Goal: Transaction & Acquisition: Obtain resource

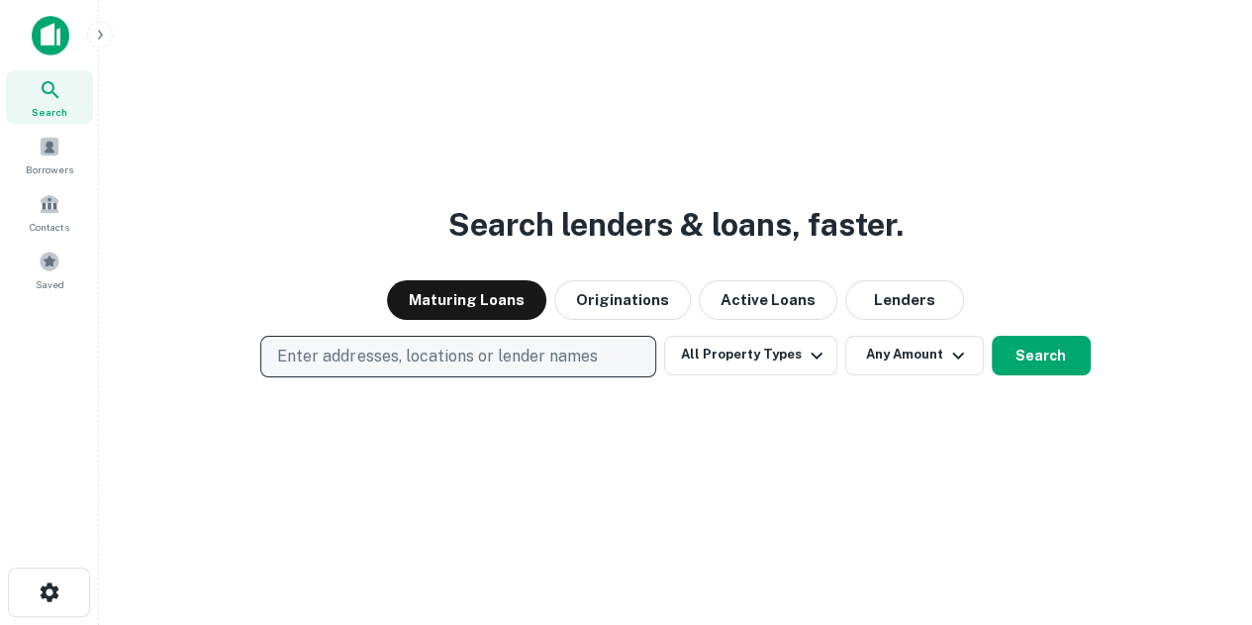
click at [342, 363] on p "Enter addresses, locations or lender names" at bounding box center [437, 356] width 320 height 24
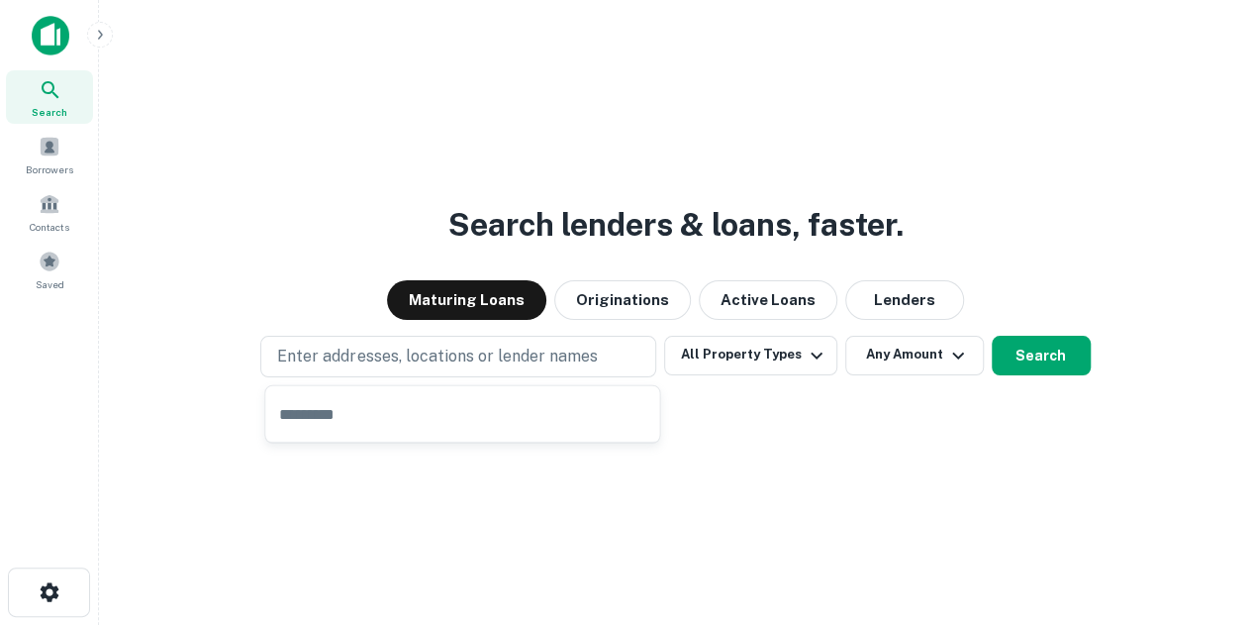
type input "**********"
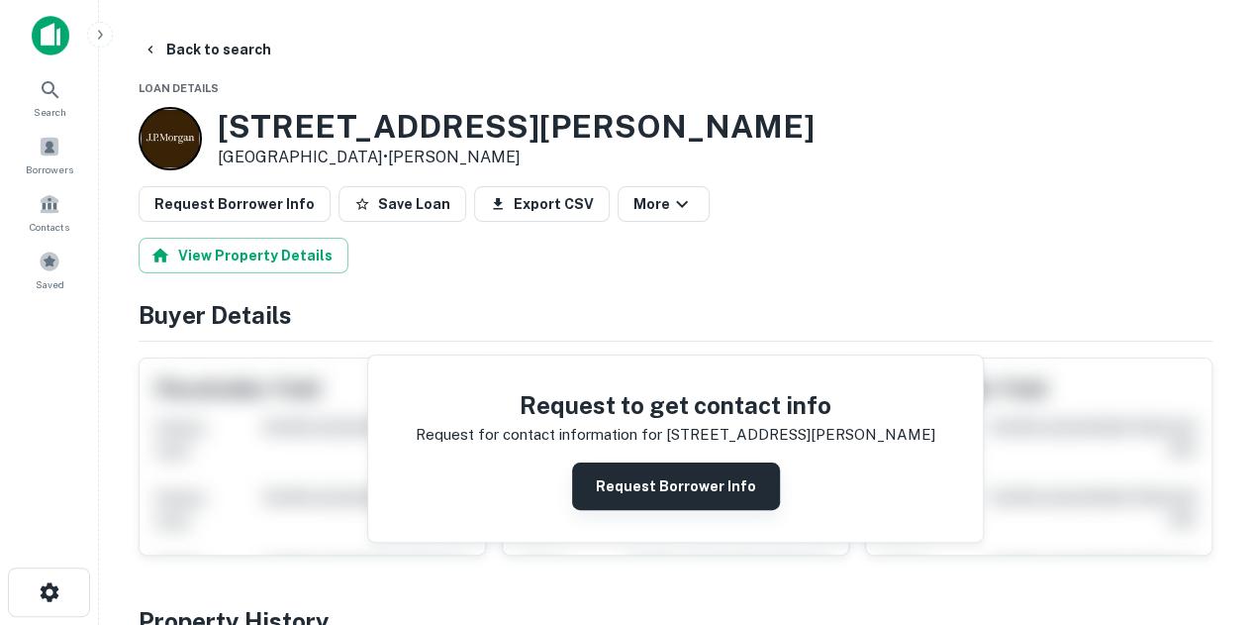
click at [607, 481] on button "Request Borrower Info" at bounding box center [676, 486] width 208 height 48
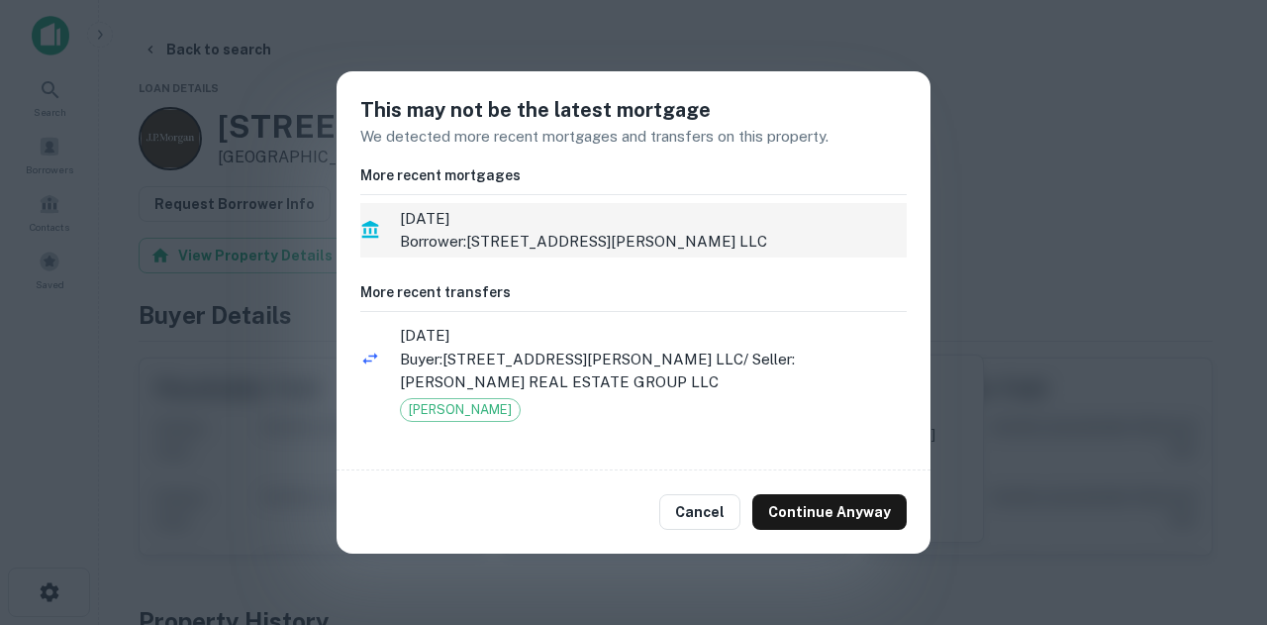
click at [520, 244] on p "Borrower: 367 N CURSON AVENUE LLC" at bounding box center [653, 242] width 507 height 24
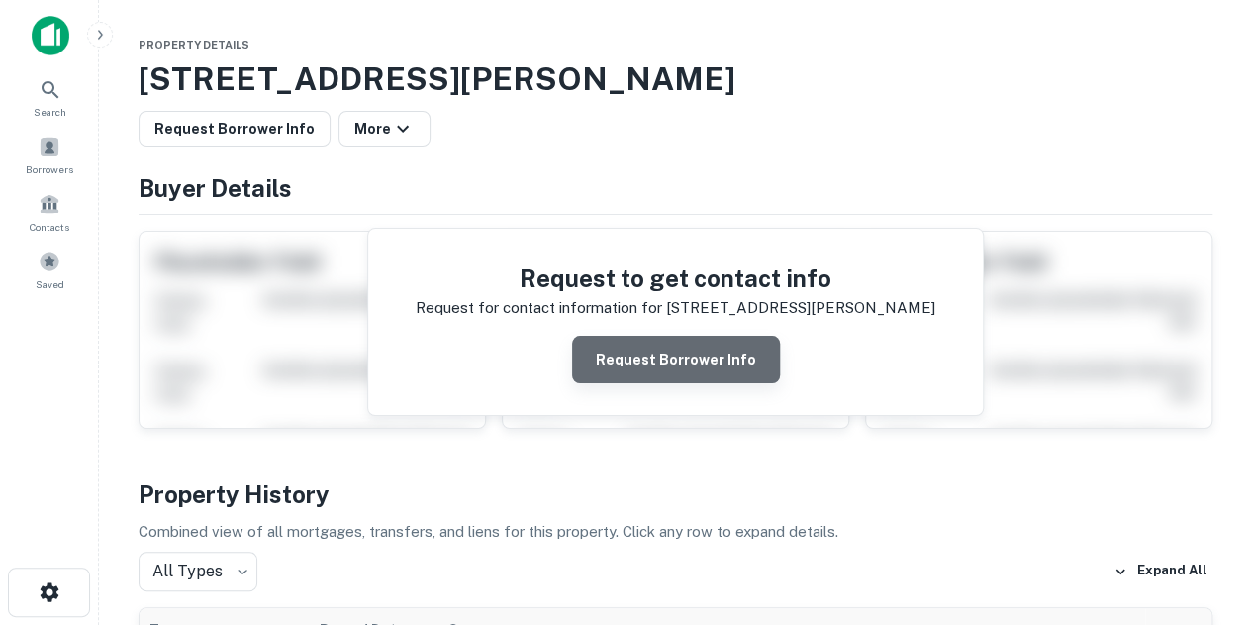
click at [713, 366] on button "Request Borrower Info" at bounding box center [676, 360] width 208 height 48
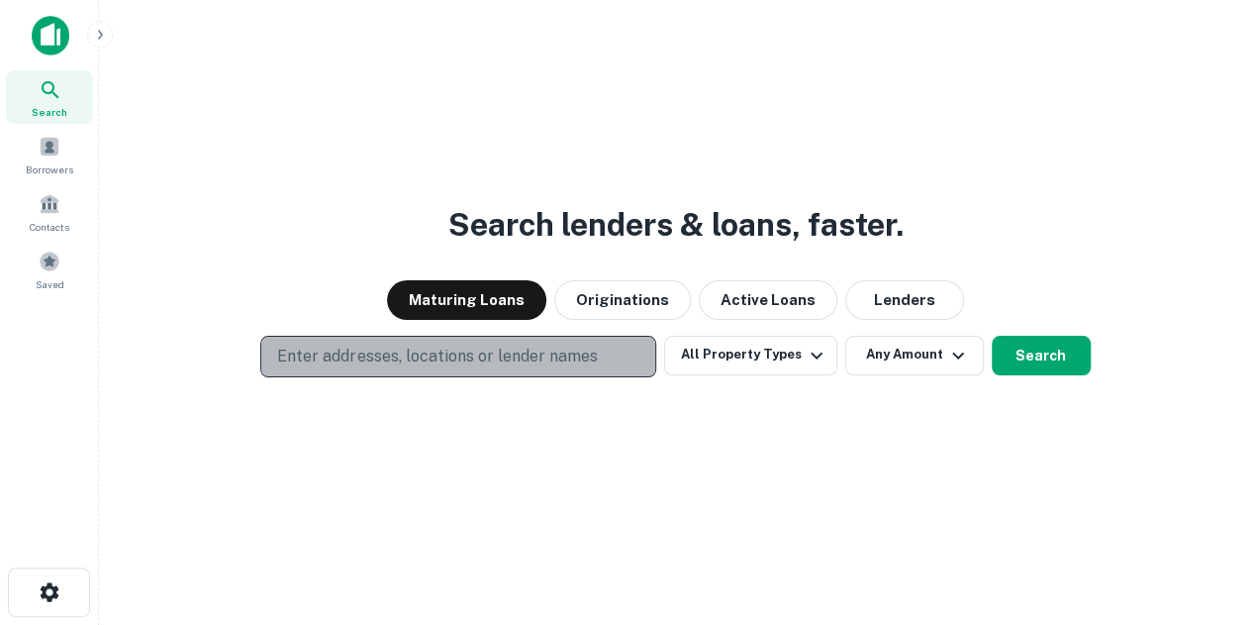
click at [304, 359] on p "Enter addresses, locations or lender names" at bounding box center [437, 356] width 320 height 24
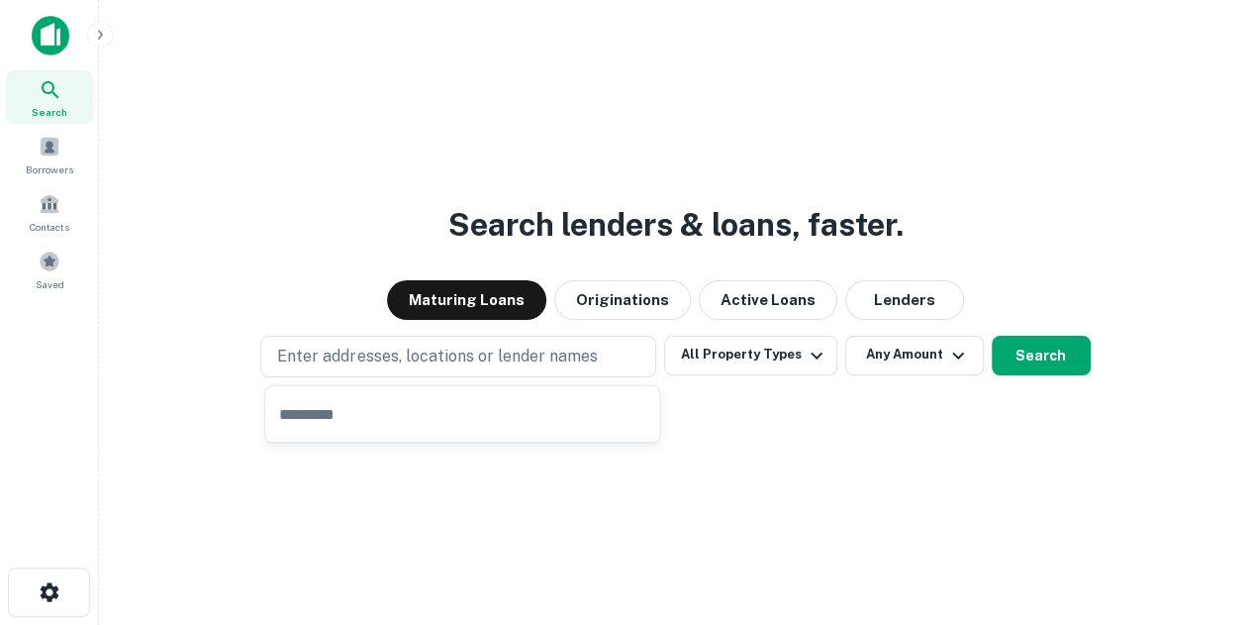
type input "**********"
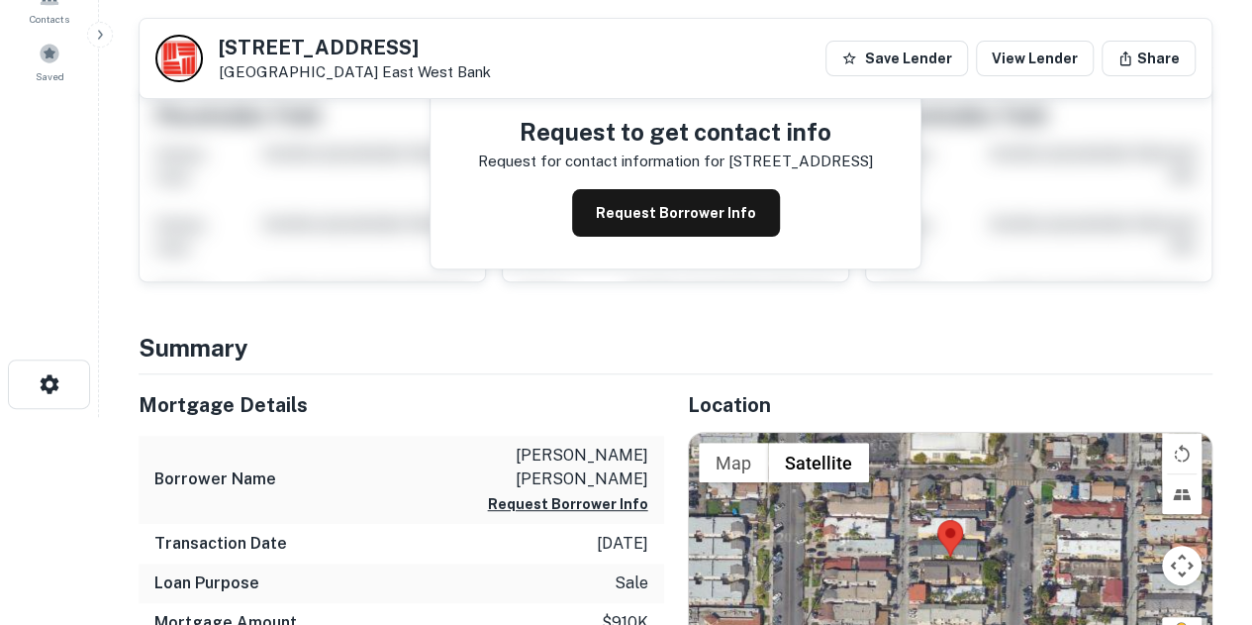
scroll to position [210, 0]
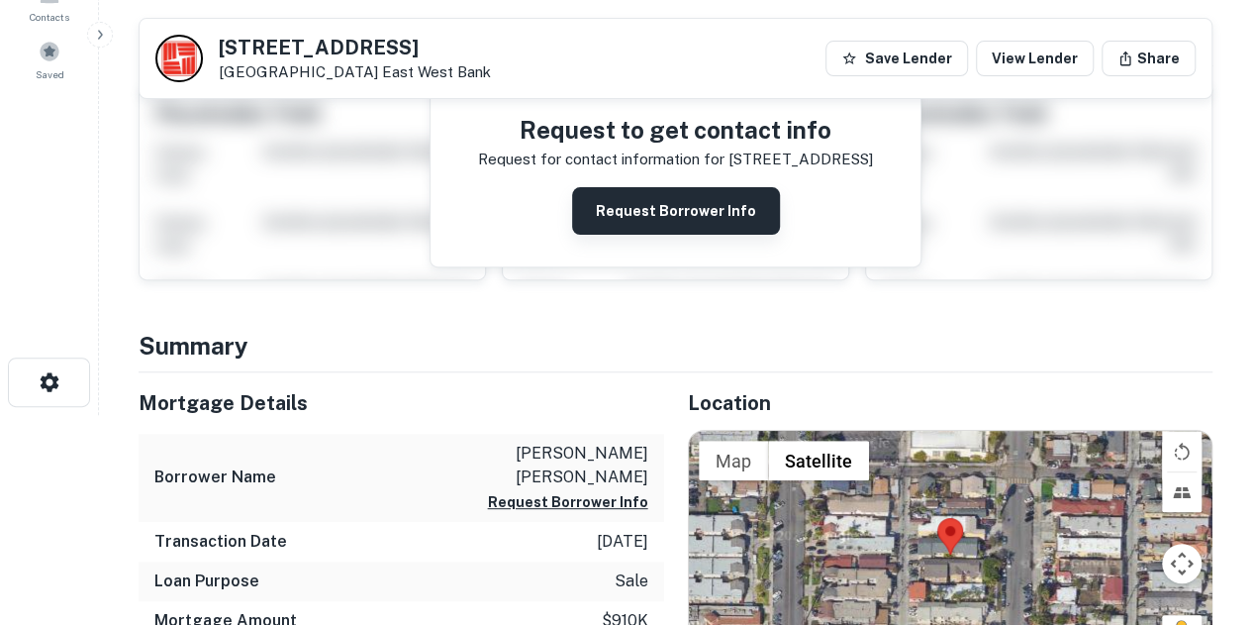
click at [637, 196] on button "Request Borrower Info" at bounding box center [676, 211] width 208 height 48
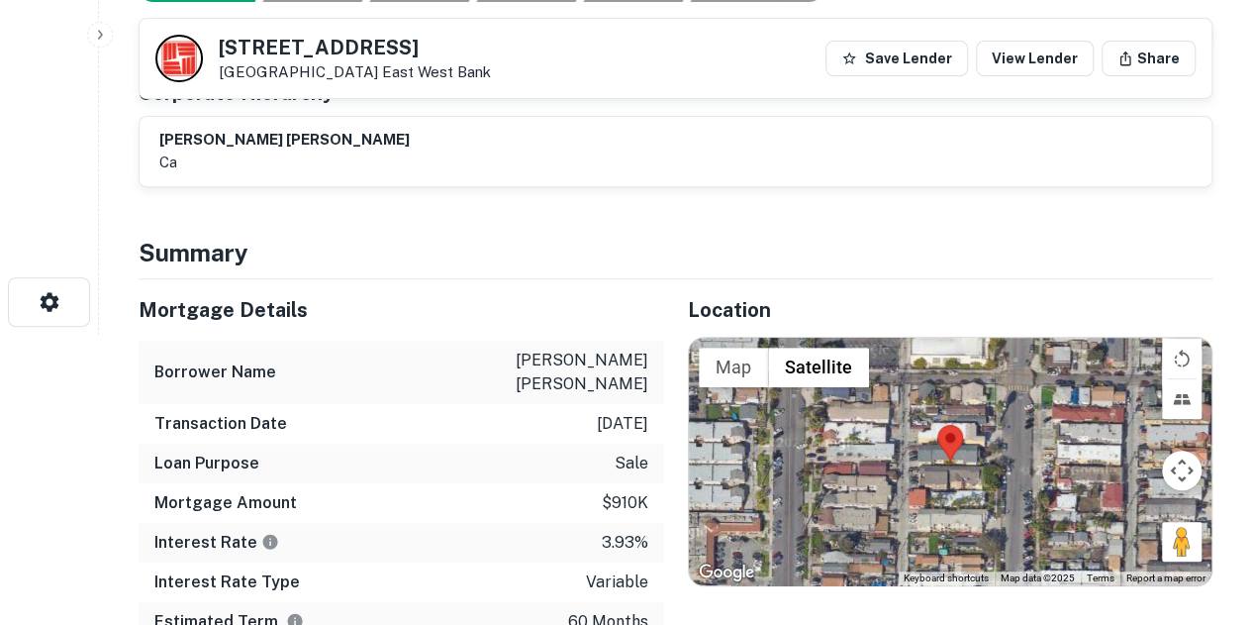
scroll to position [0, 0]
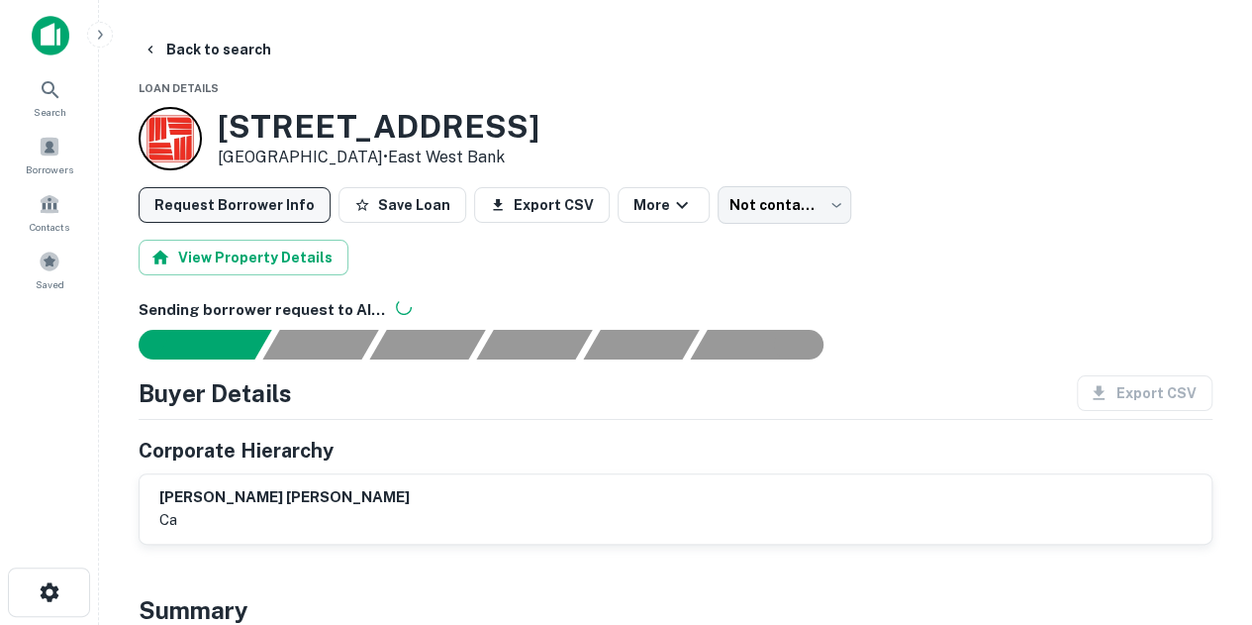
click at [255, 203] on button "Request Borrower Info" at bounding box center [235, 205] width 192 height 36
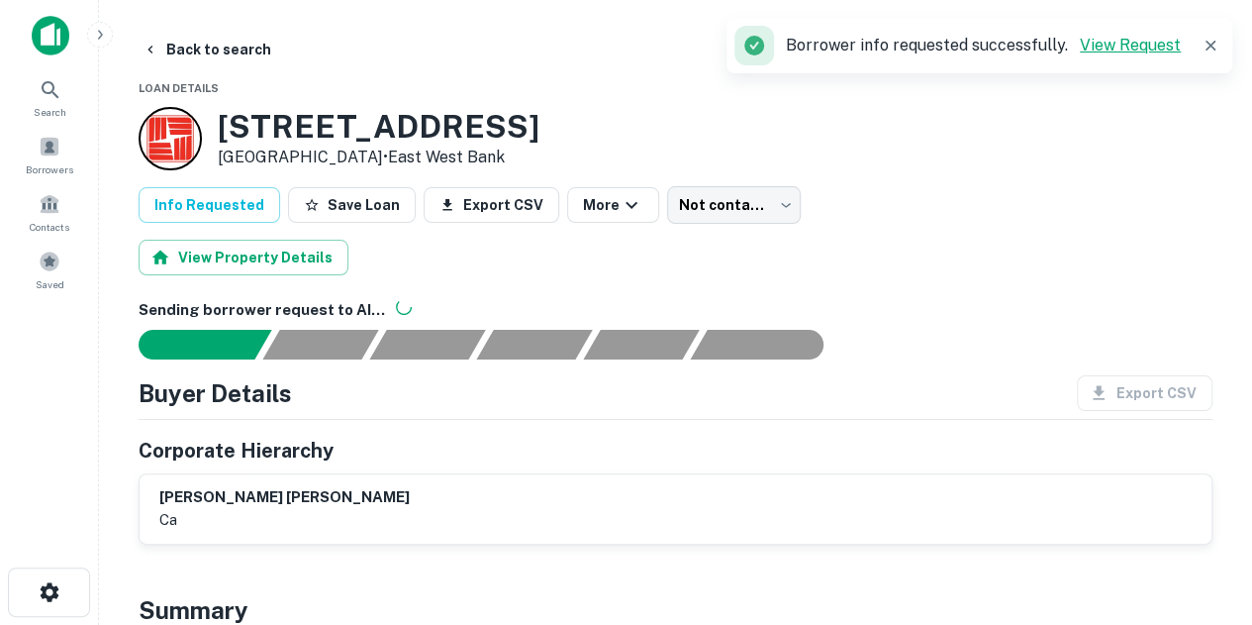
click at [1098, 51] on link "View Request" at bounding box center [1130, 45] width 101 height 19
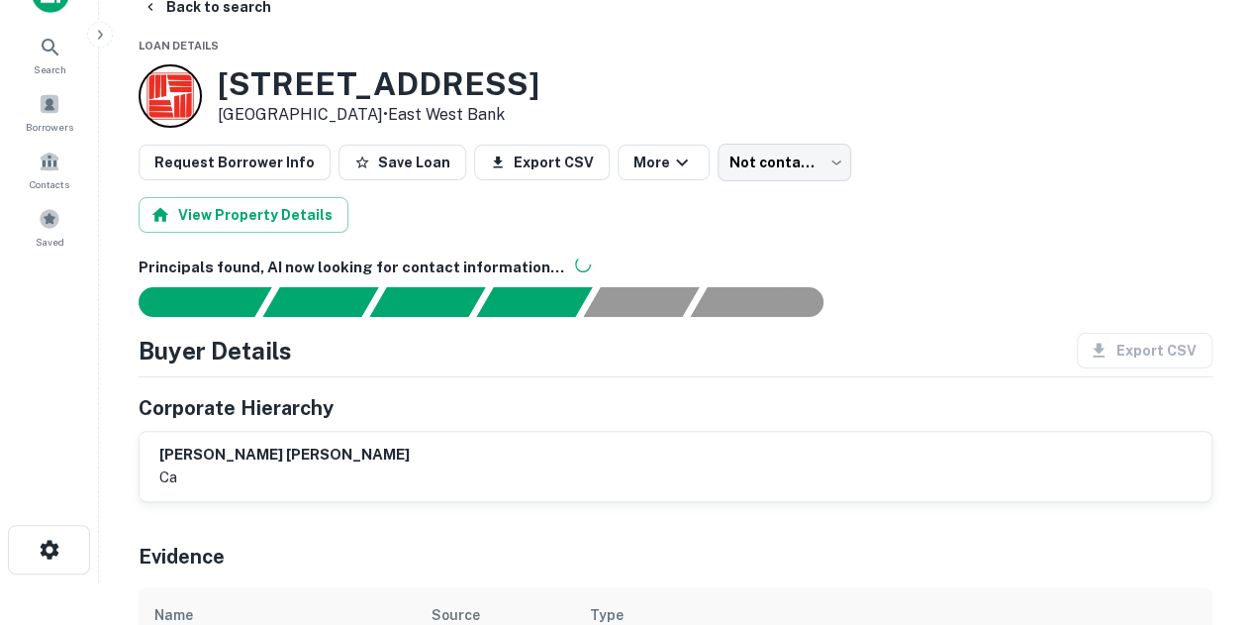
scroll to position [40, 0]
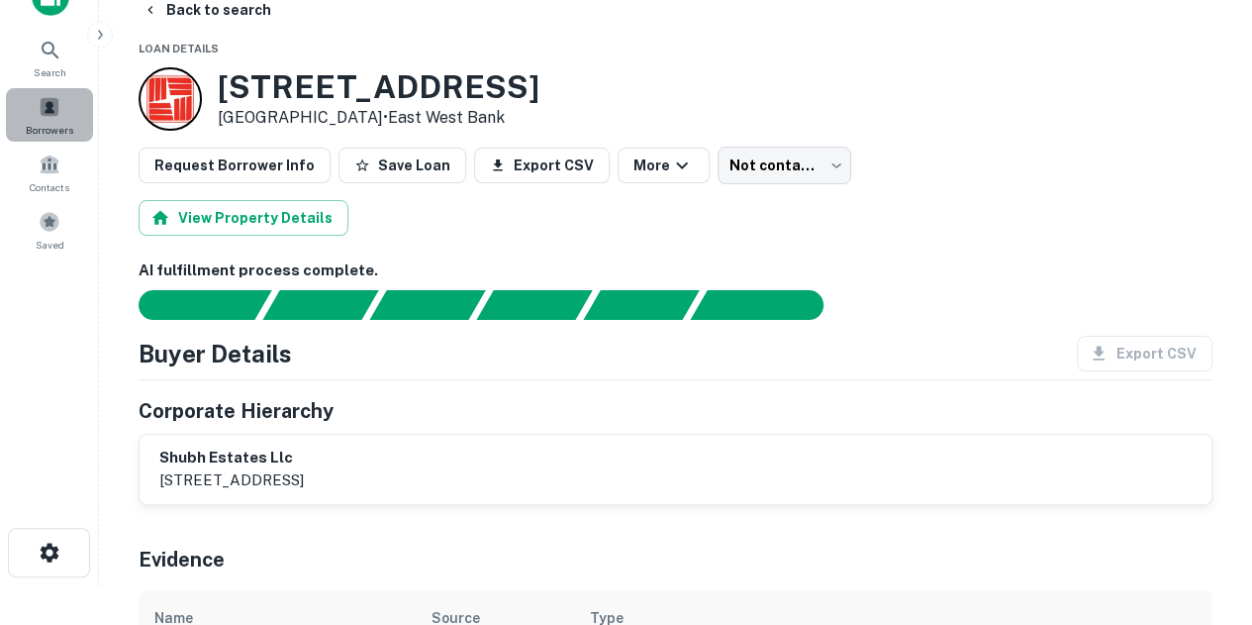
click at [58, 118] on div "Borrowers" at bounding box center [49, 114] width 87 height 53
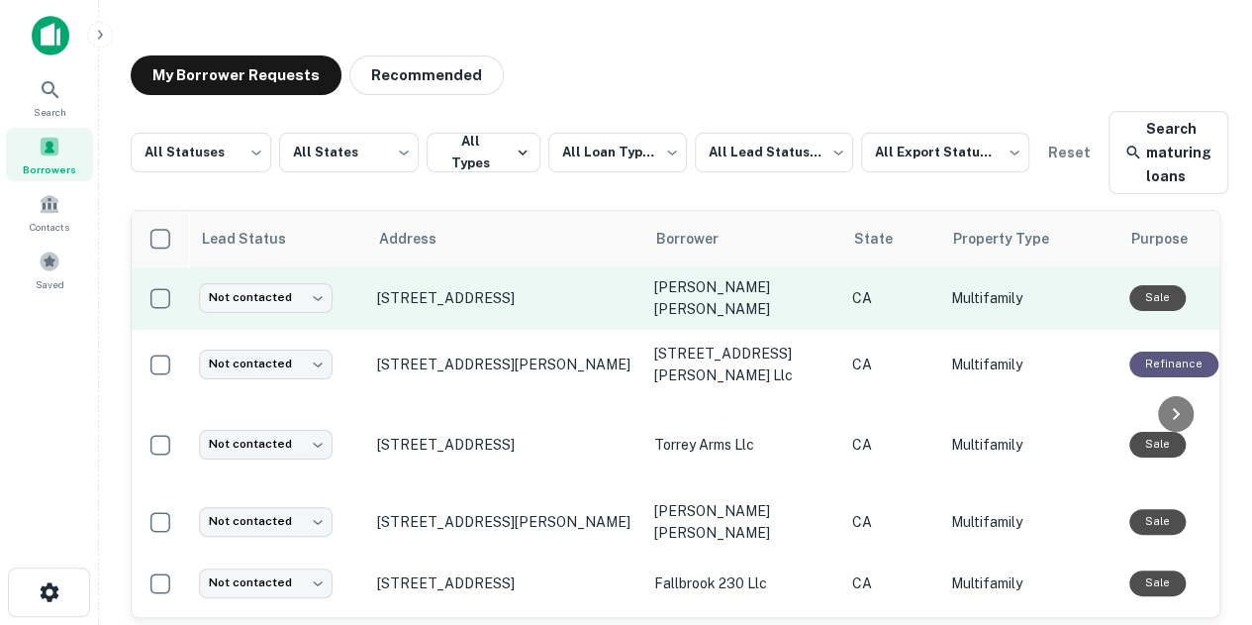
click at [670, 294] on p "[PERSON_NAME] [PERSON_NAME]" at bounding box center [743, 298] width 178 height 44
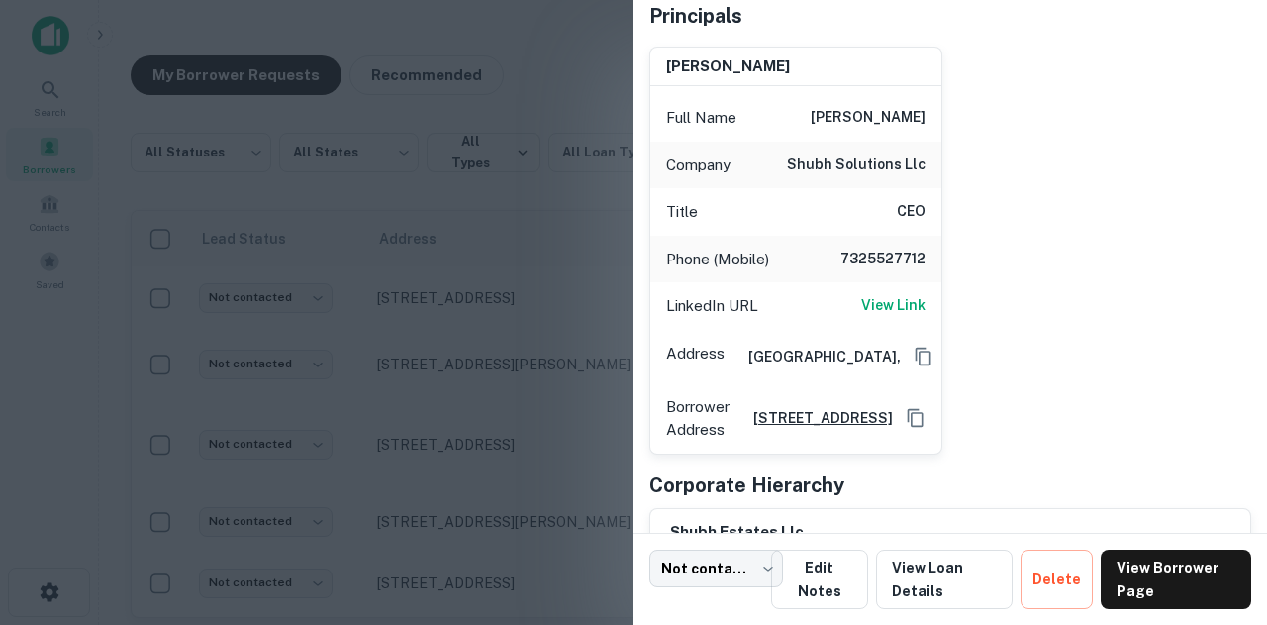
scroll to position [158, 0]
drag, startPoint x: 826, startPoint y: 254, endPoint x: 930, endPoint y: 256, distance: 104.9
click at [930, 256] on div "Phone (Mobile) 7325527712" at bounding box center [795, 261] width 291 height 48
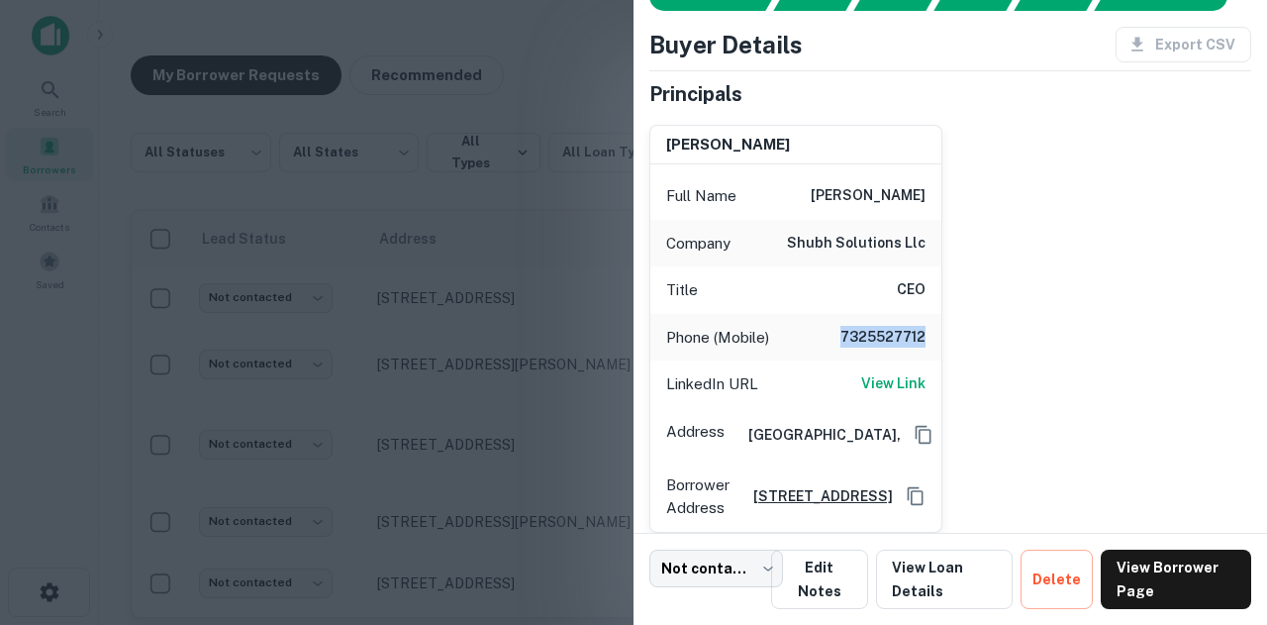
scroll to position [155, 0]
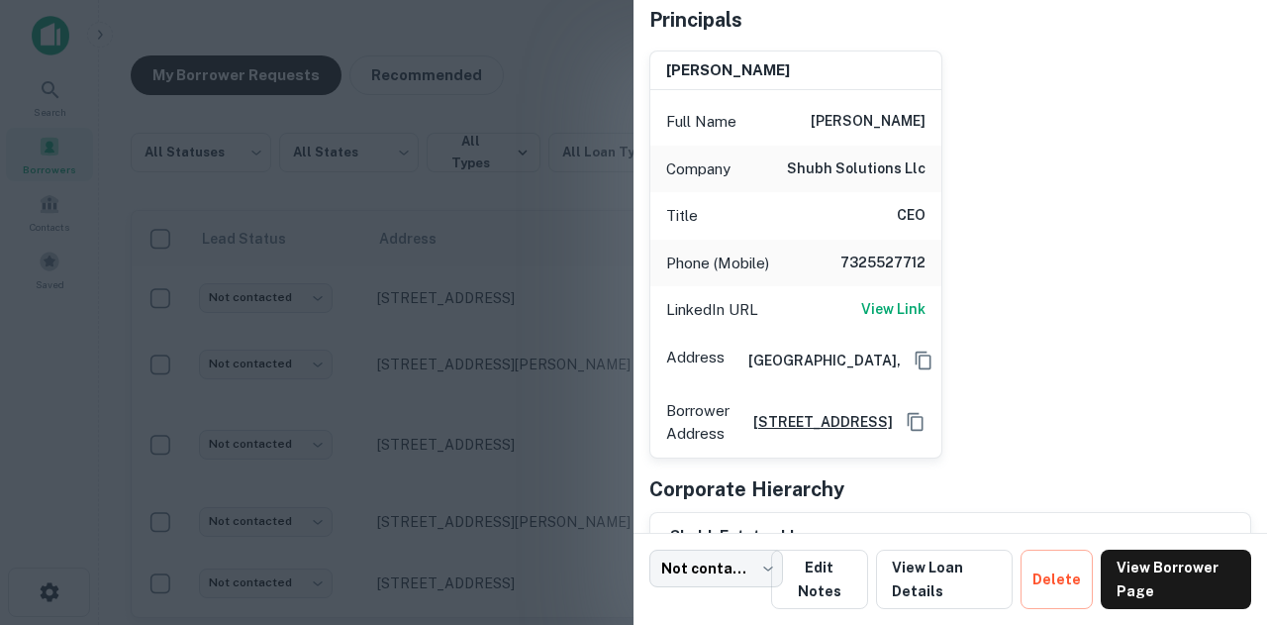
click at [974, 231] on div "kesava pasumarthi Full Name kesava pasumarthi Company shubh solutions llc Title…" at bounding box center [943, 247] width 618 height 424
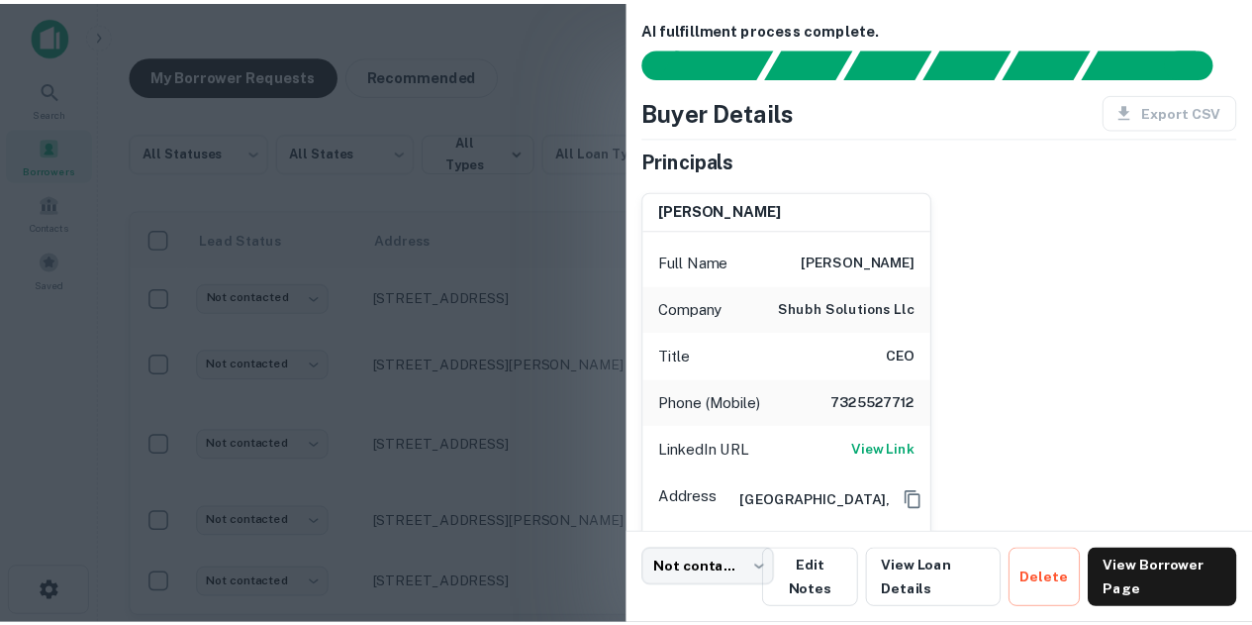
scroll to position [0, 0]
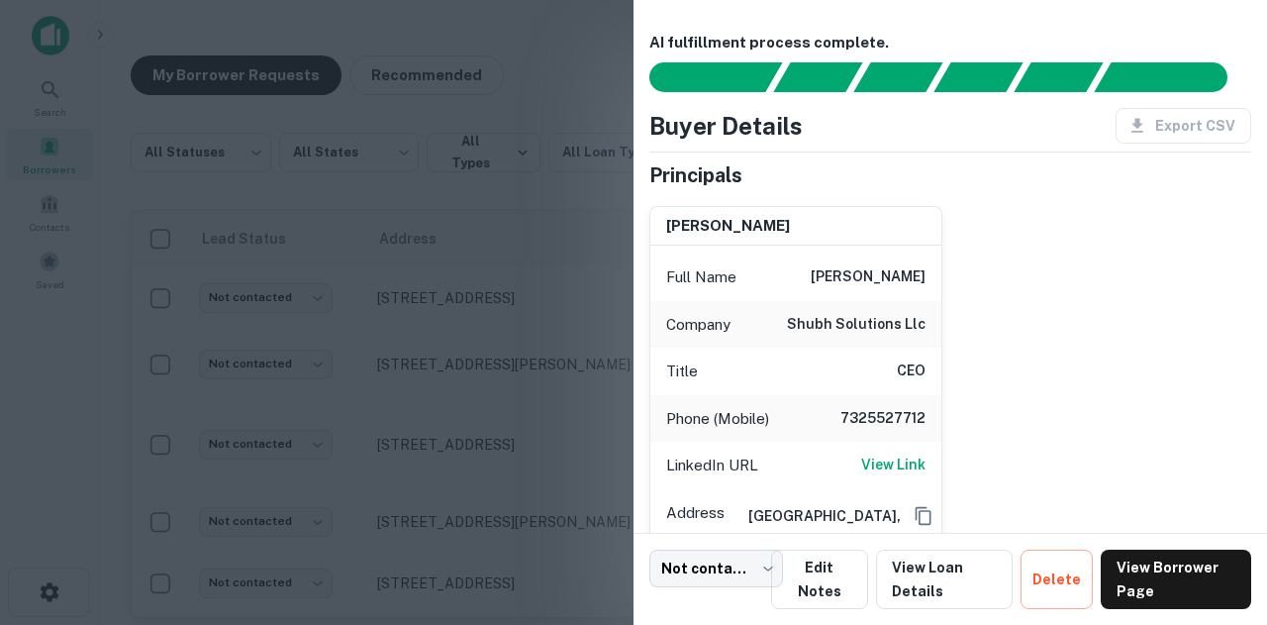
click at [398, 206] on div at bounding box center [633, 312] width 1267 height 625
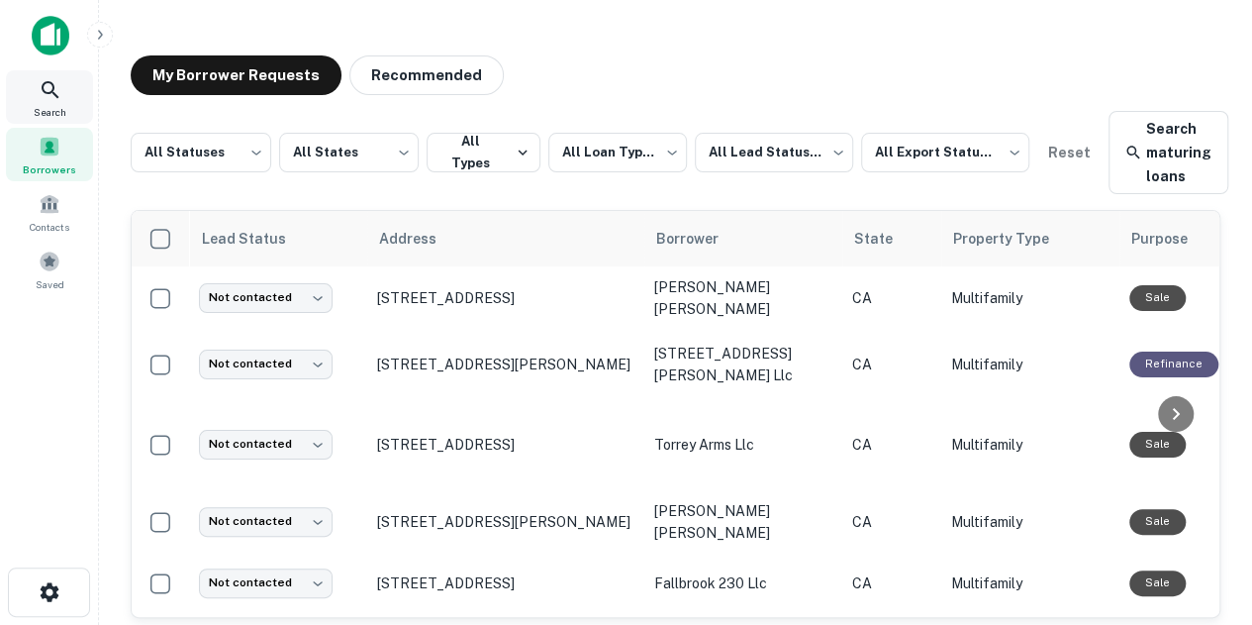
click at [64, 100] on div "Search" at bounding box center [49, 96] width 87 height 53
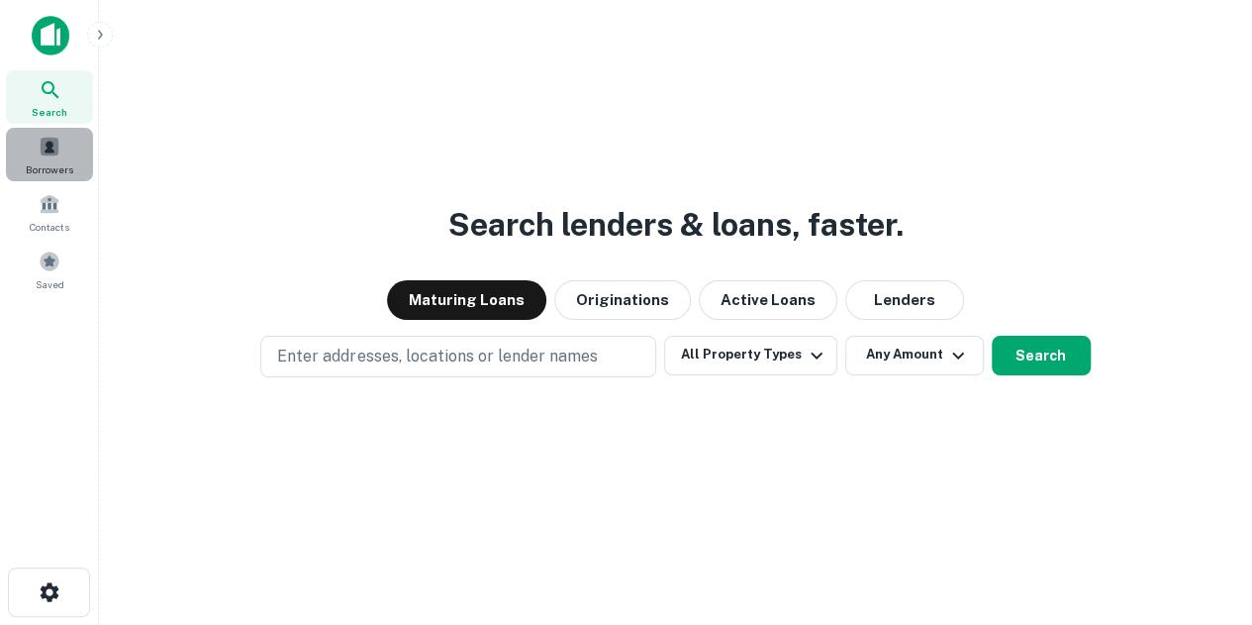
click at [70, 152] on div "Borrowers" at bounding box center [49, 154] width 87 height 53
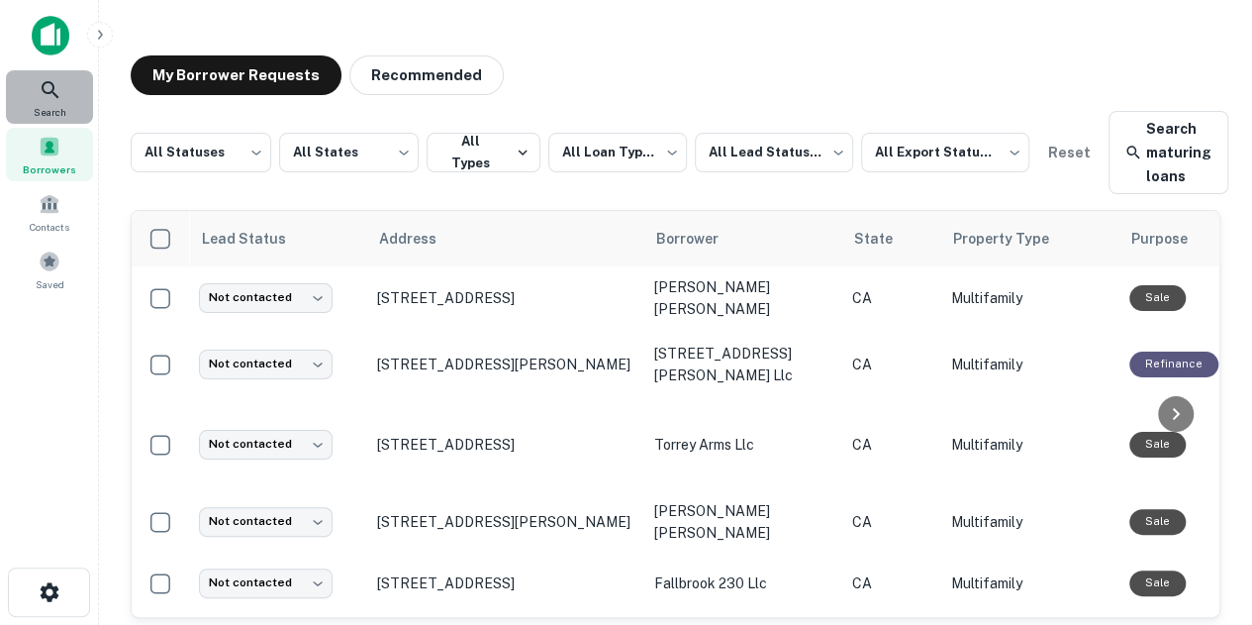
click at [55, 96] on icon at bounding box center [50, 89] width 17 height 17
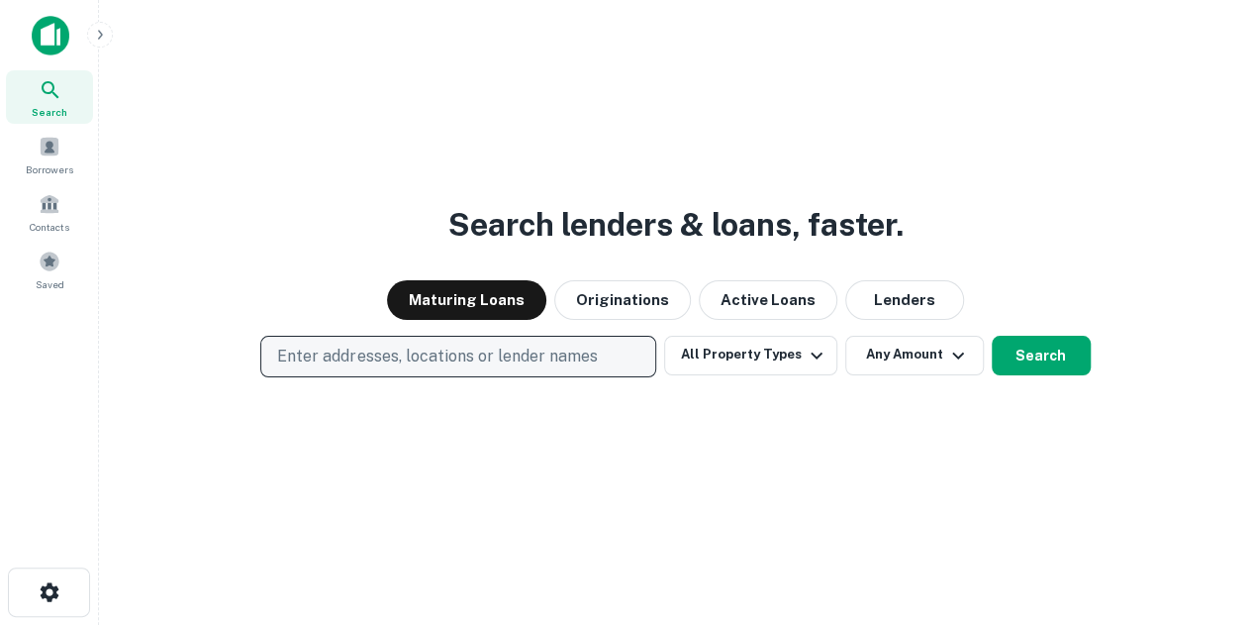
click at [390, 359] on p "Enter addresses, locations or lender names" at bounding box center [437, 356] width 320 height 24
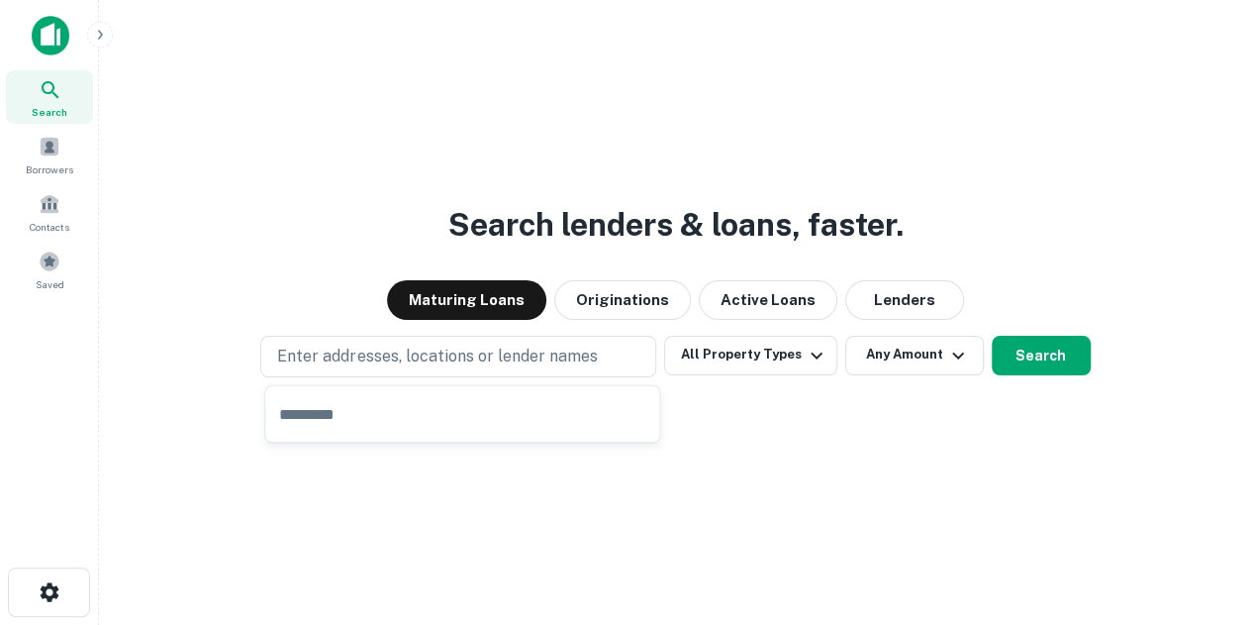
type input "**********"
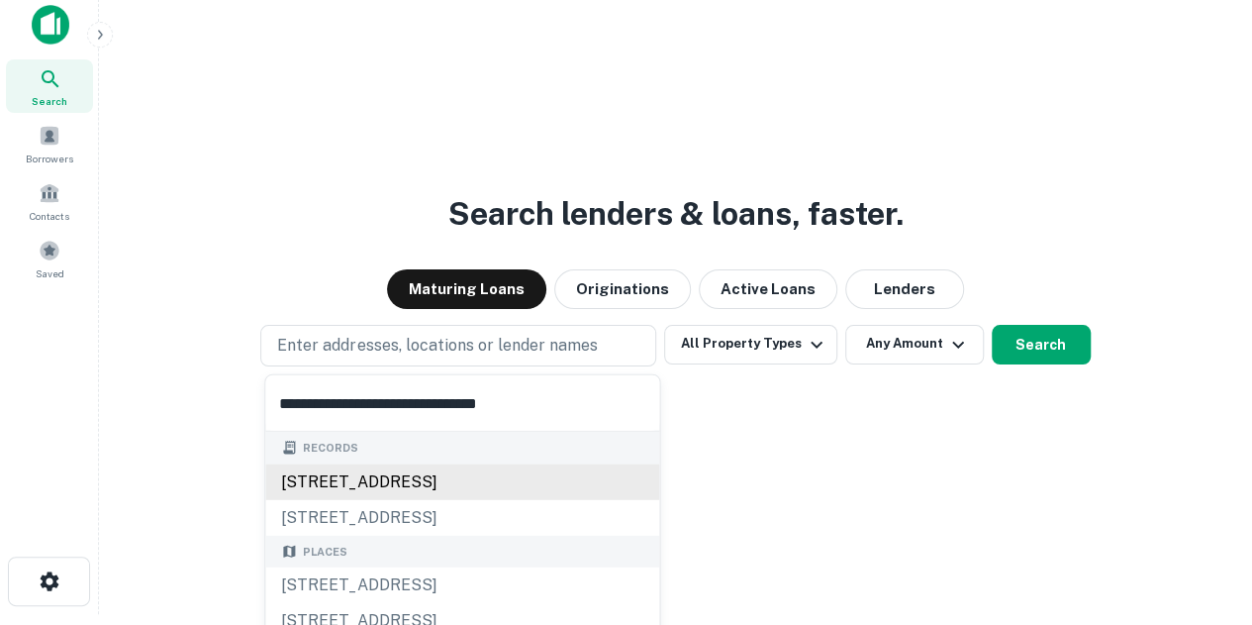
scroll to position [12, 0]
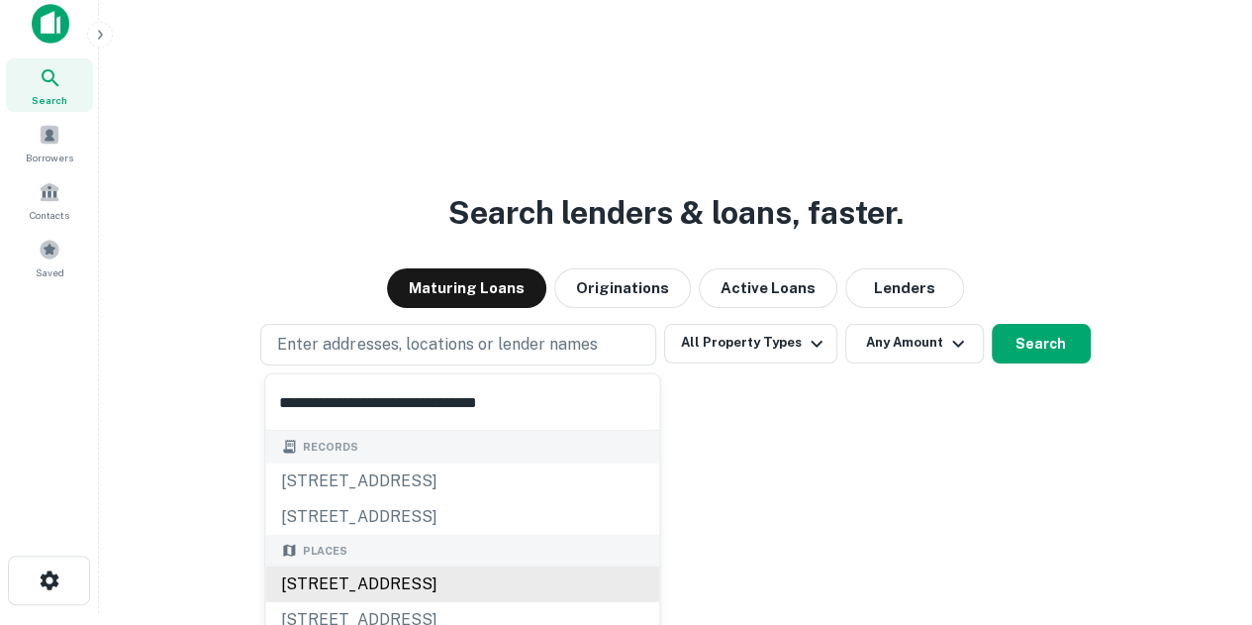
click at [358, 595] on div "Places [STREET_ADDRESS] [STREET_ADDRESS]" at bounding box center [462, 586] width 394 height 104
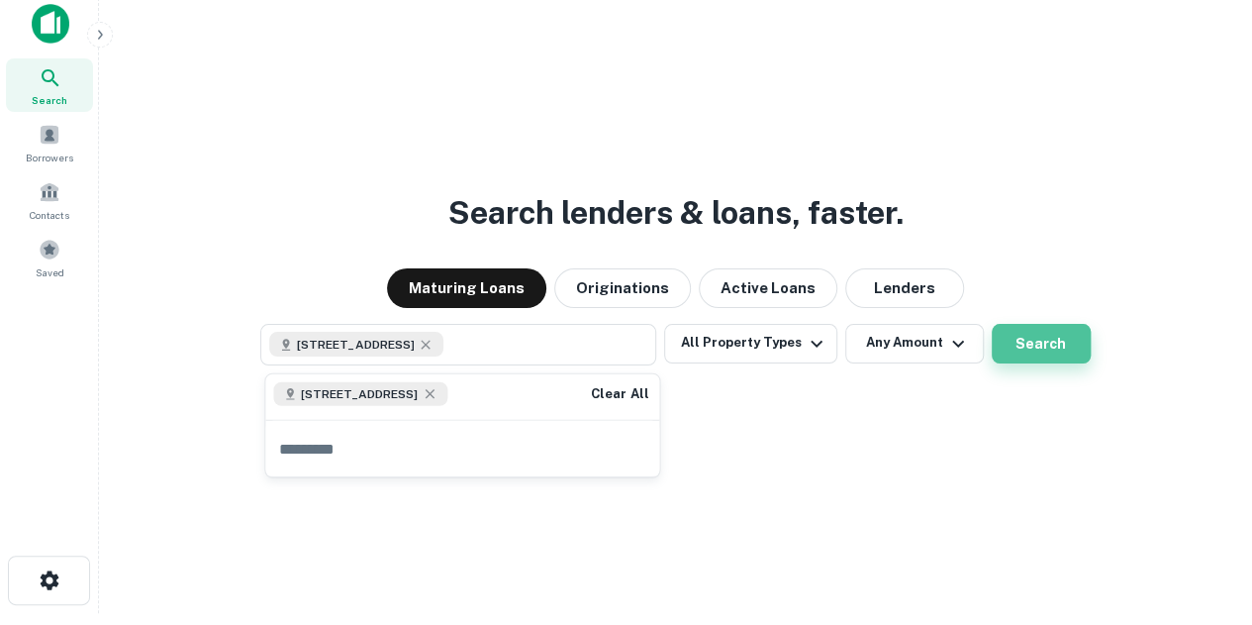
click at [1022, 341] on button "Search" at bounding box center [1041, 344] width 99 height 40
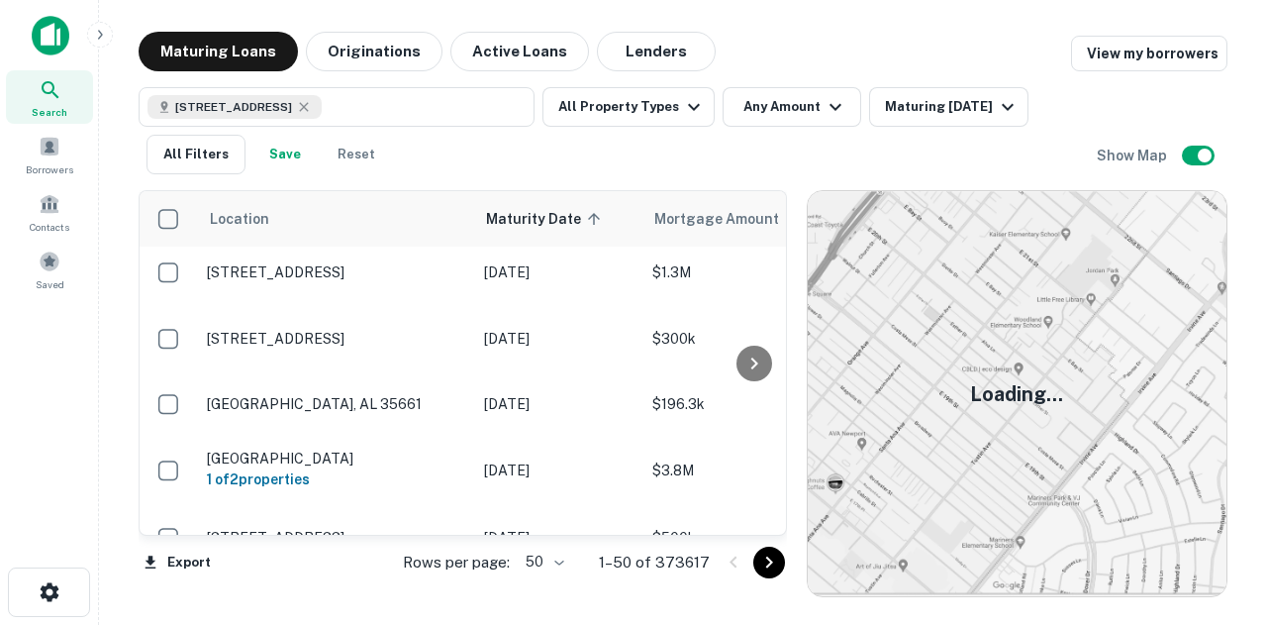
scroll to position [491, 0]
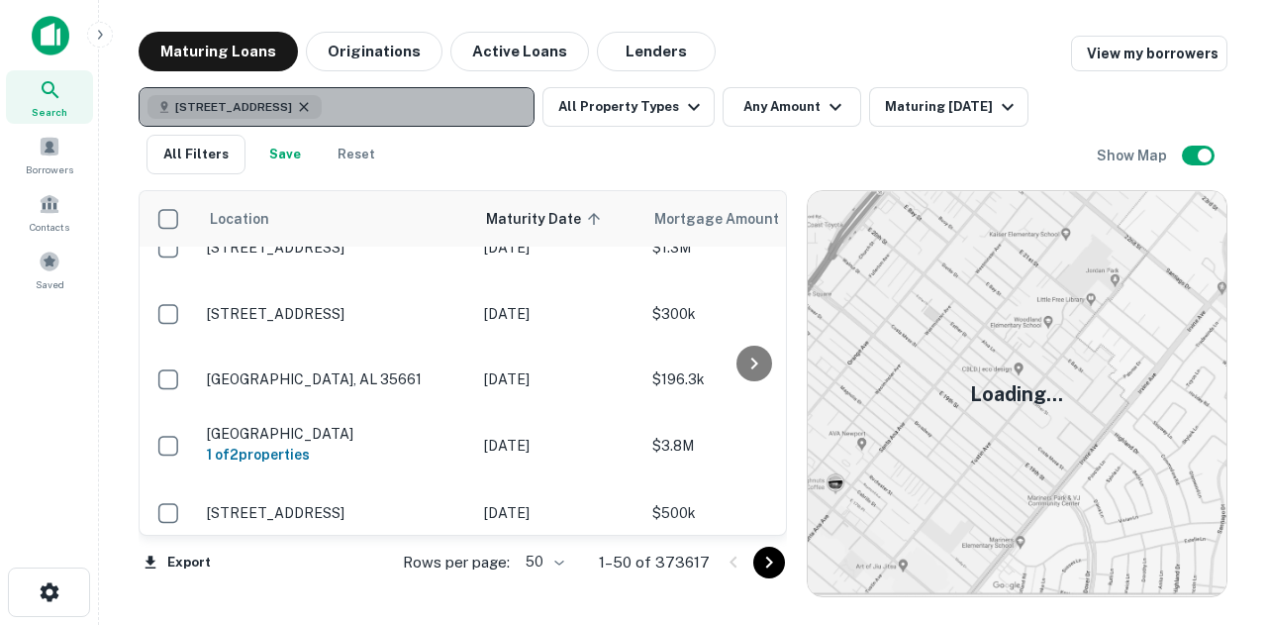
click at [312, 100] on icon "button" at bounding box center [304, 107] width 16 height 16
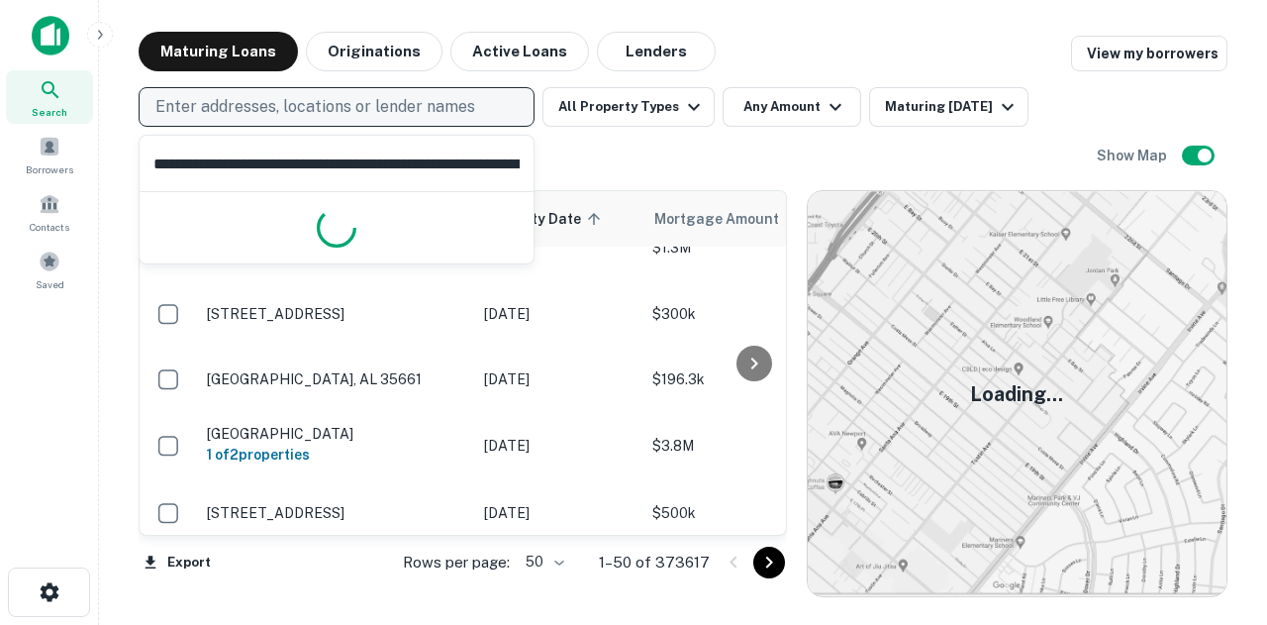
scroll to position [0, 197]
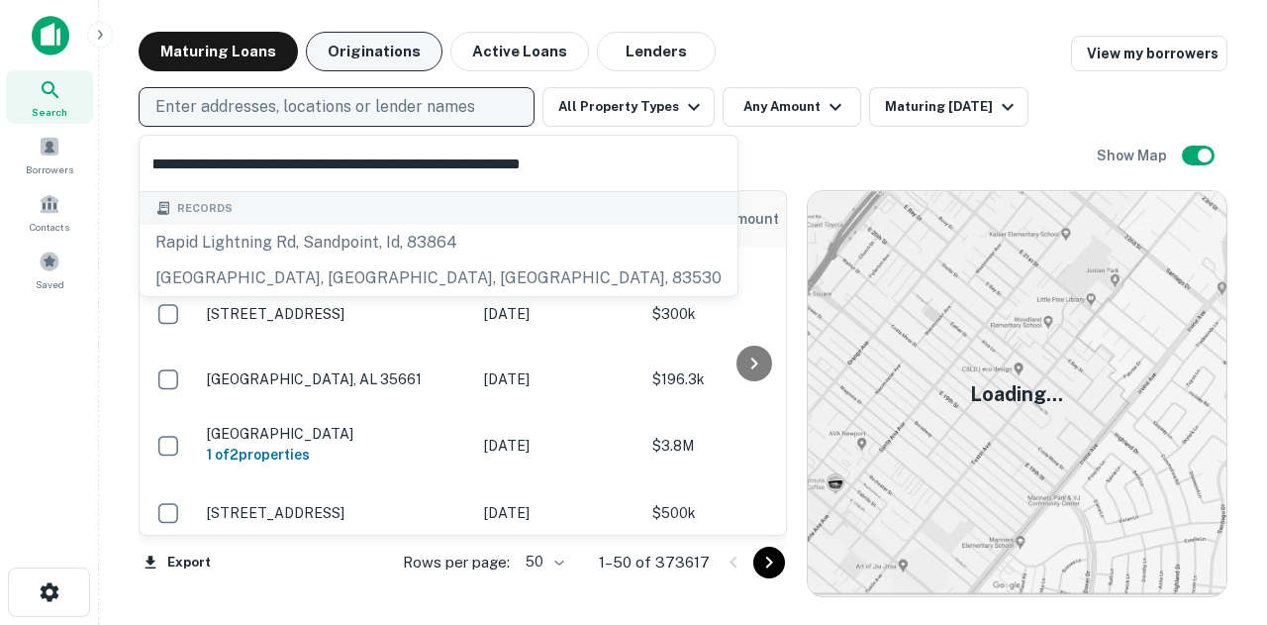
type input "**********"
click at [367, 108] on p "Enter addresses, locations or lender names" at bounding box center [315, 107] width 320 height 24
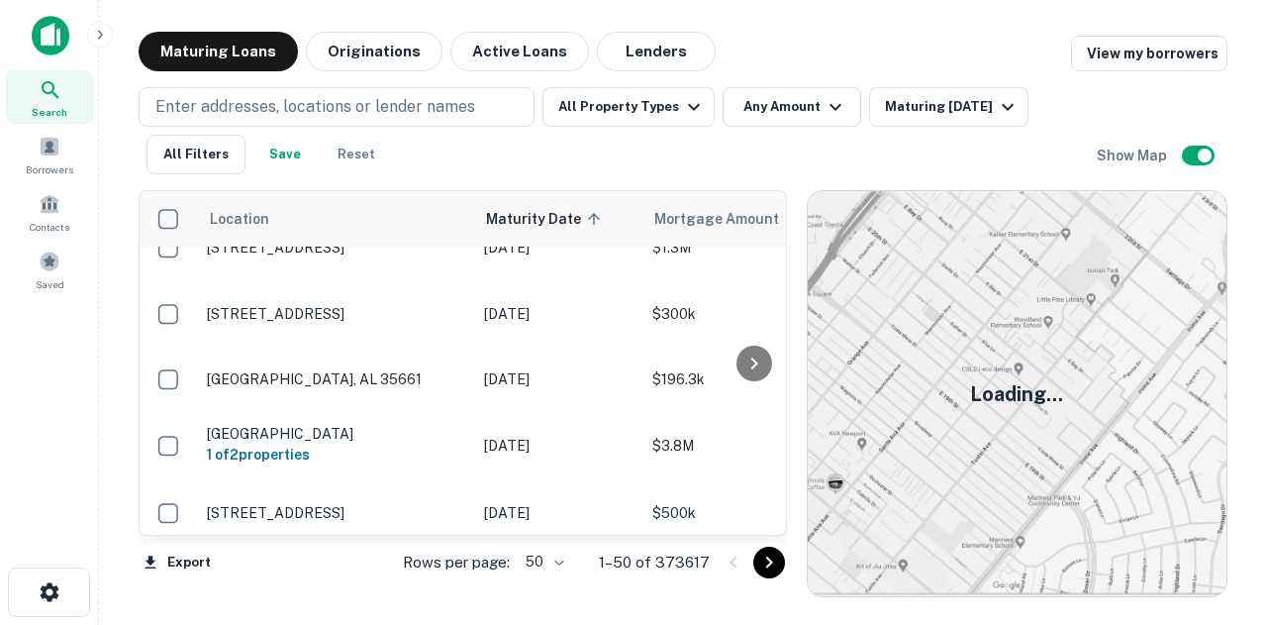
click at [317, 127] on div "Enter addresses, locations or lender names All Property Types Any Amount Maturi…" at bounding box center [618, 130] width 958 height 87
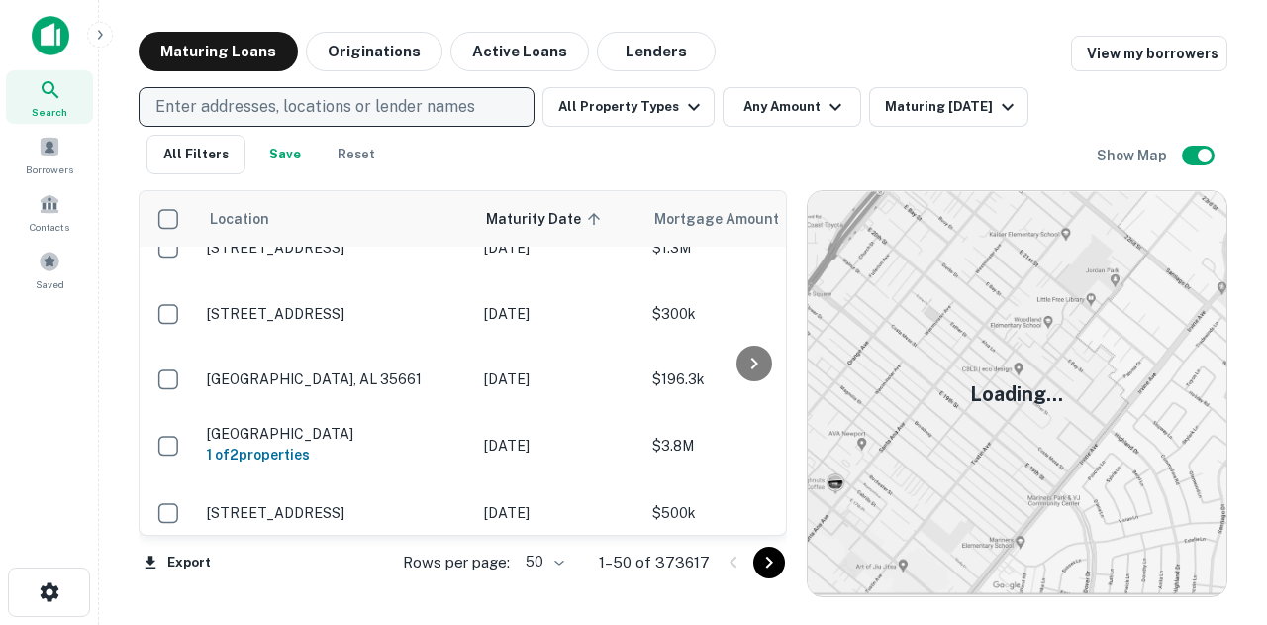
click at [314, 108] on p "Enter addresses, locations or lender names" at bounding box center [315, 107] width 320 height 24
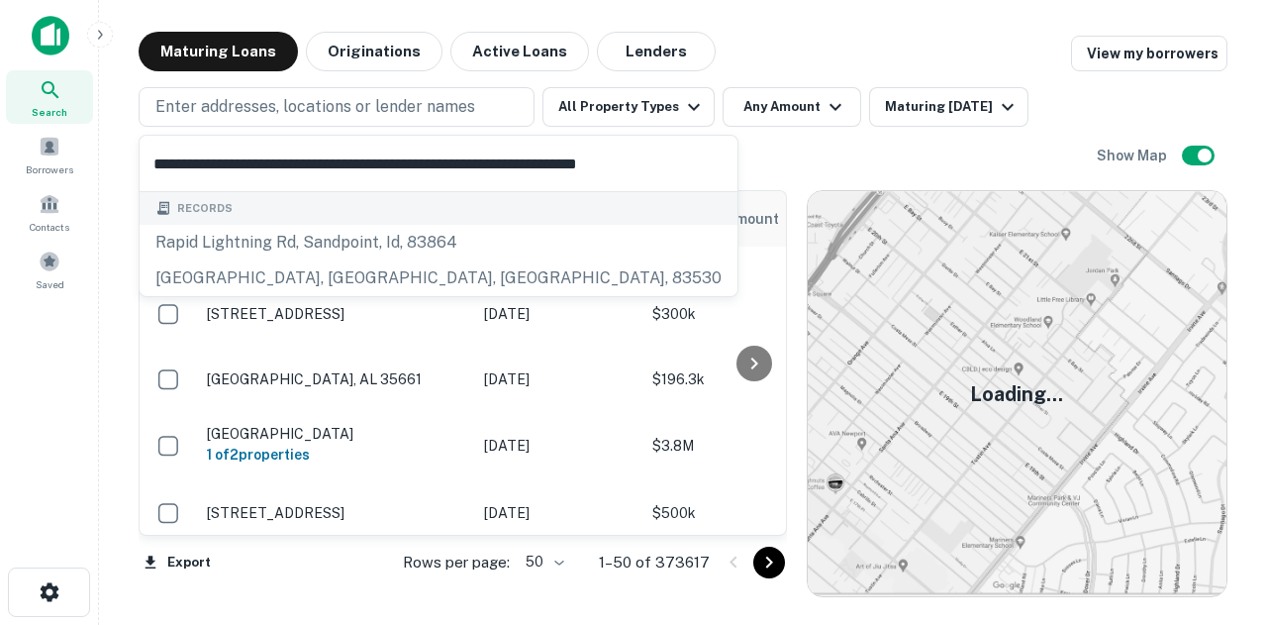
scroll to position [0, 197]
click at [299, 155] on input "**********" at bounding box center [337, 163] width 395 height 55
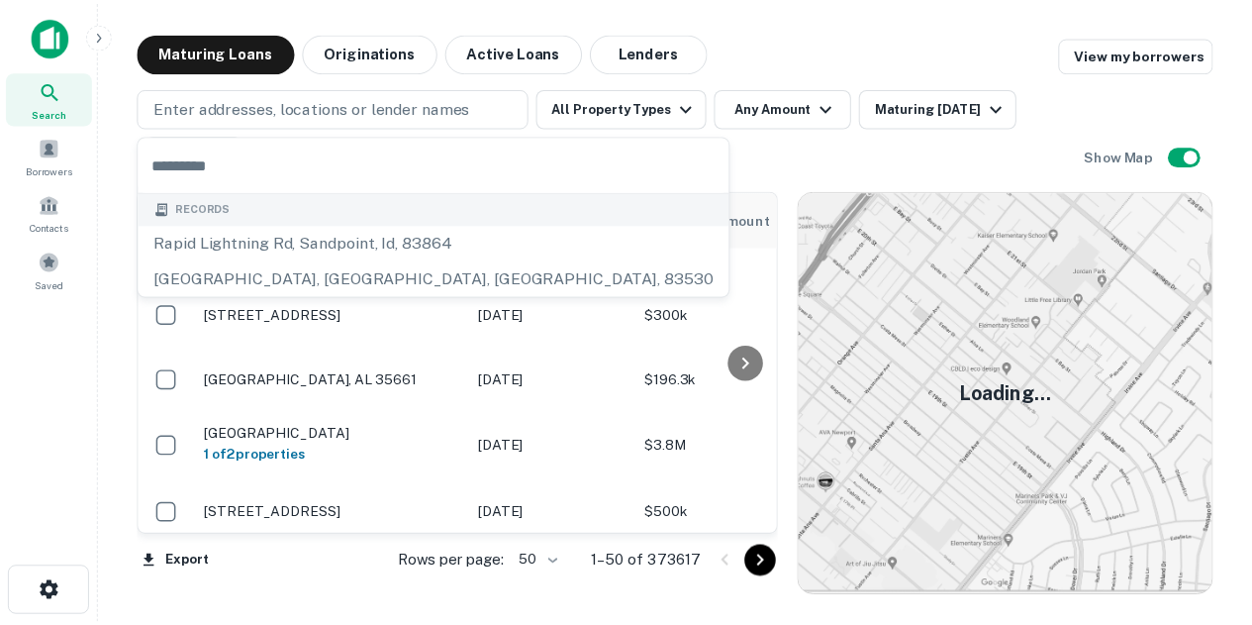
scroll to position [0, 0]
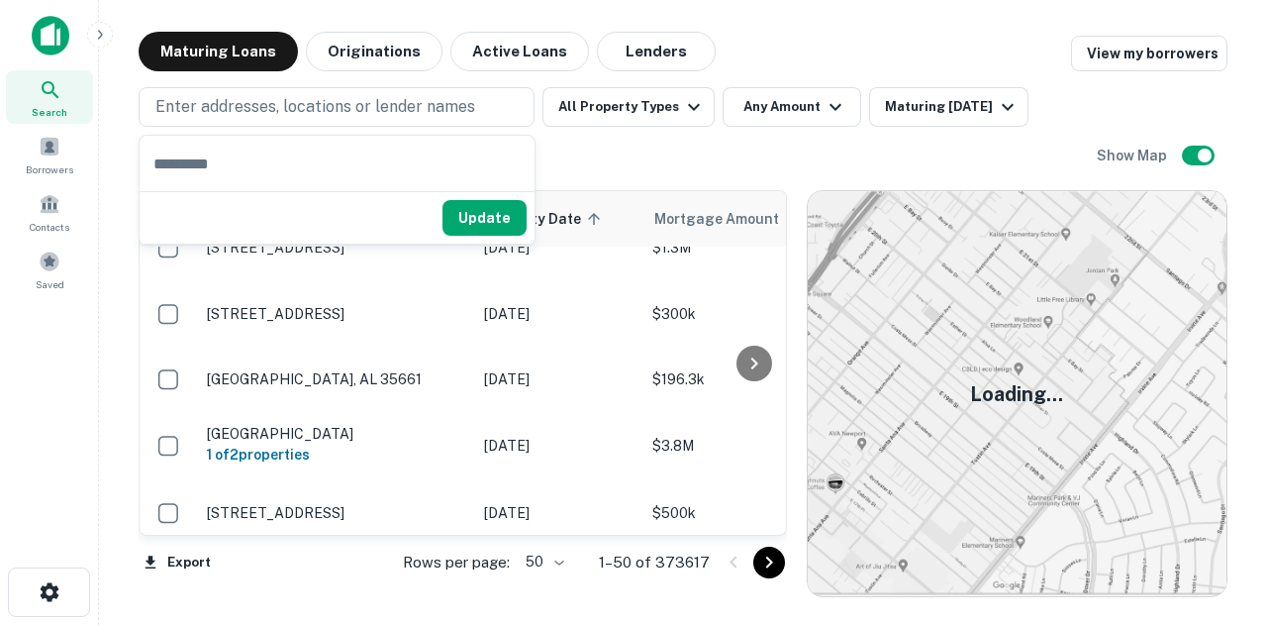
type input "**********"
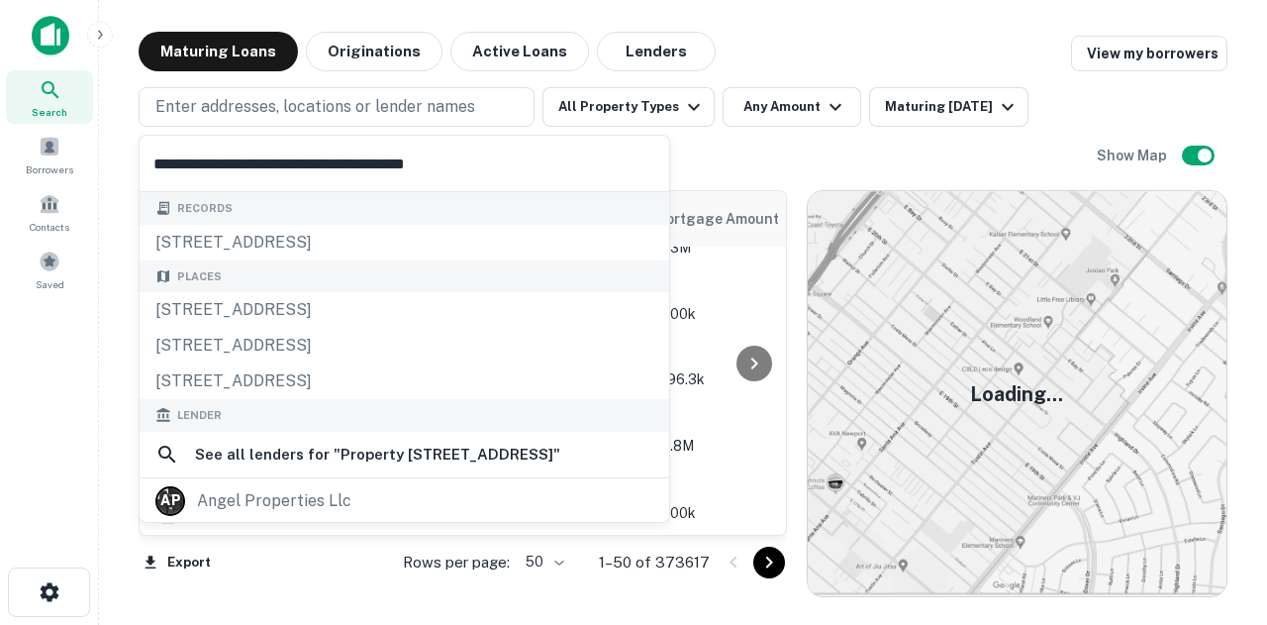
drag, startPoint x: 226, startPoint y: 163, endPoint x: 128, endPoint y: 156, distance: 98.2
click at [128, 156] on body "Search Borrowers Contacts Saved Maturing Loans Originations Active Loans Lender…" at bounding box center [633, 312] width 1267 height 625
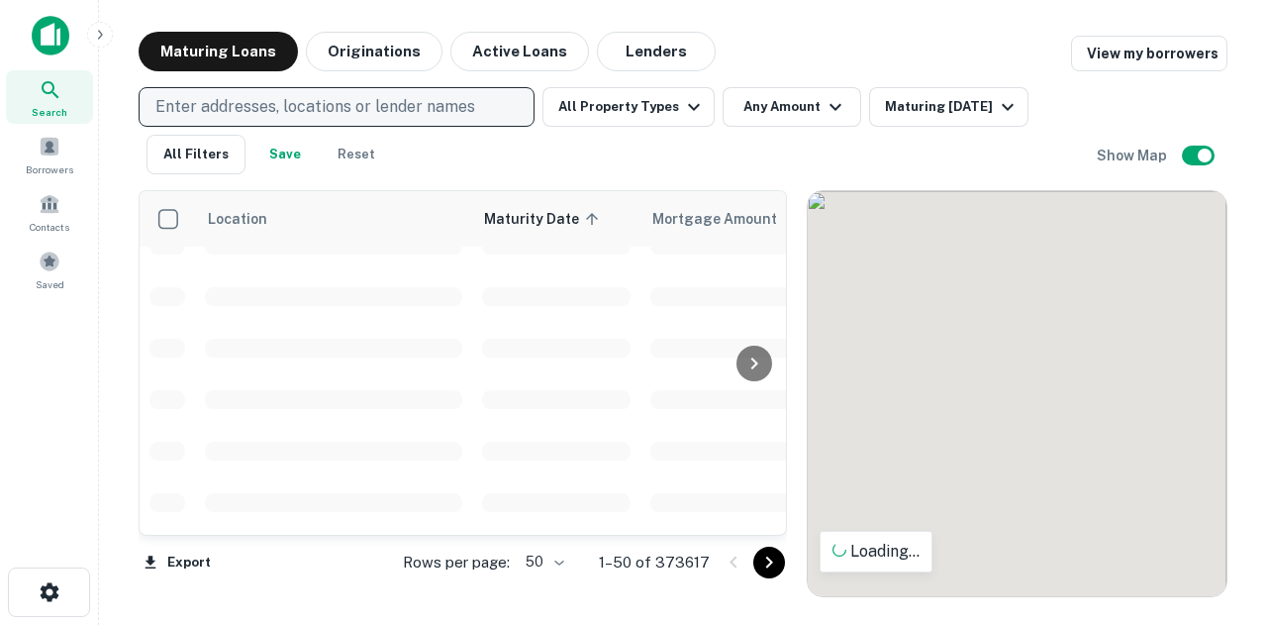
click at [259, 87] on button "Enter addresses, locations or lender names" at bounding box center [337, 107] width 396 height 40
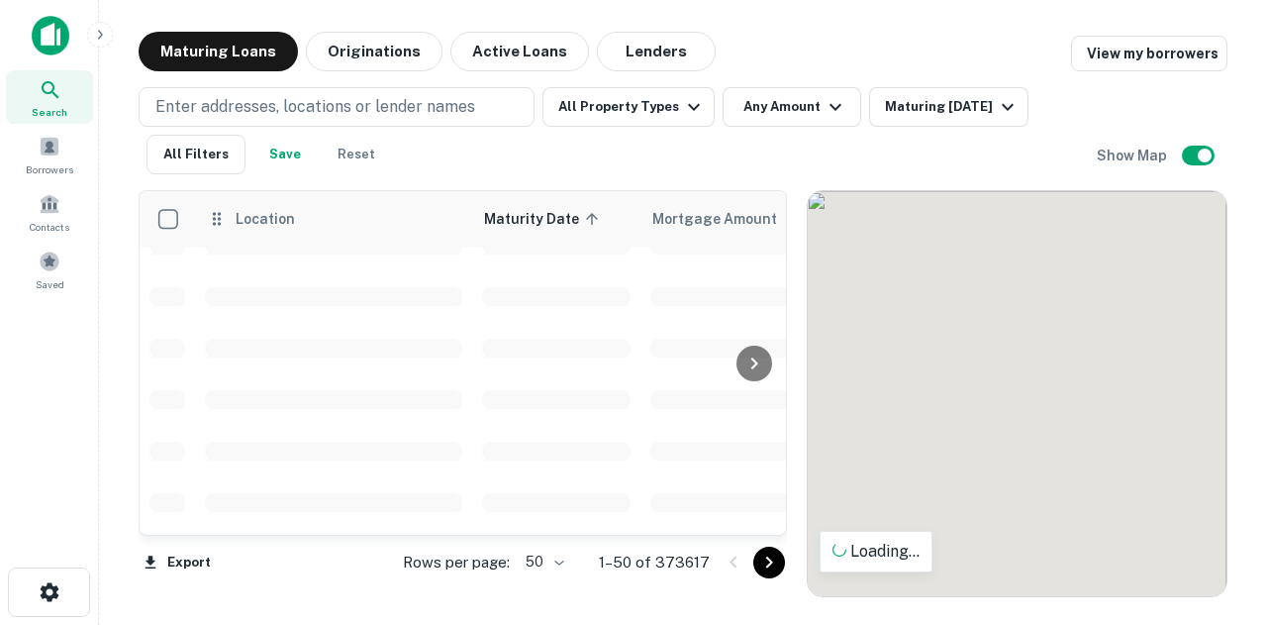
click at [255, 107] on p "Enter addresses, locations or lender names" at bounding box center [315, 107] width 320 height 24
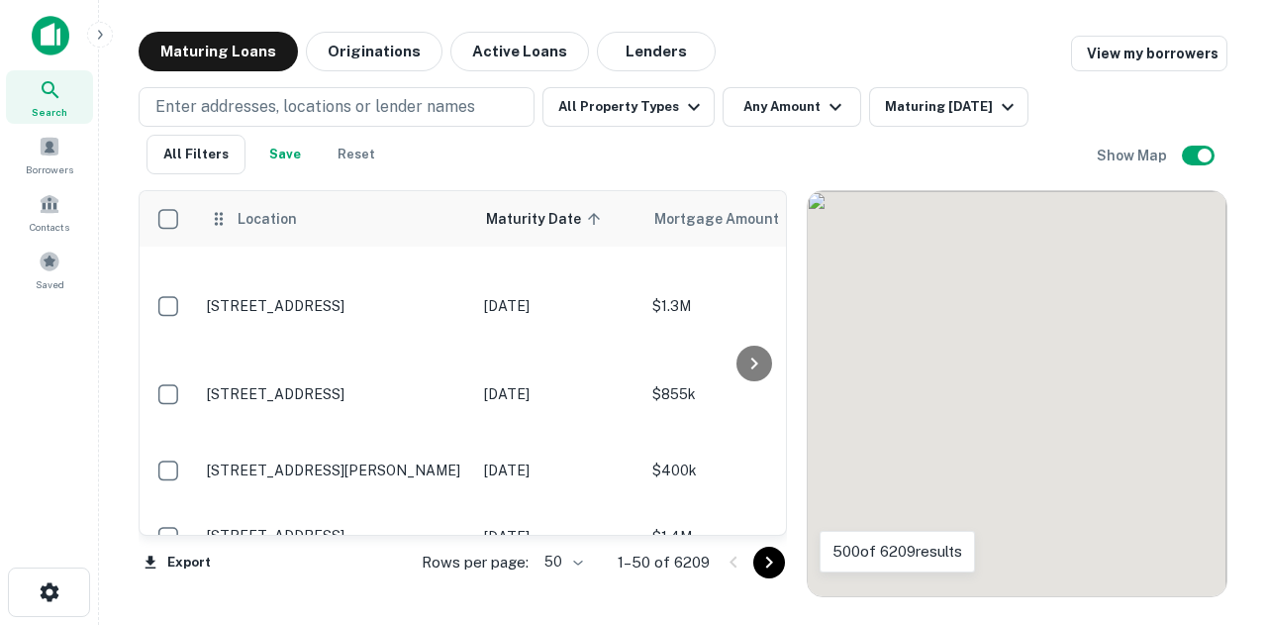
click at [265, 238] on th "Location" at bounding box center [335, 218] width 277 height 55
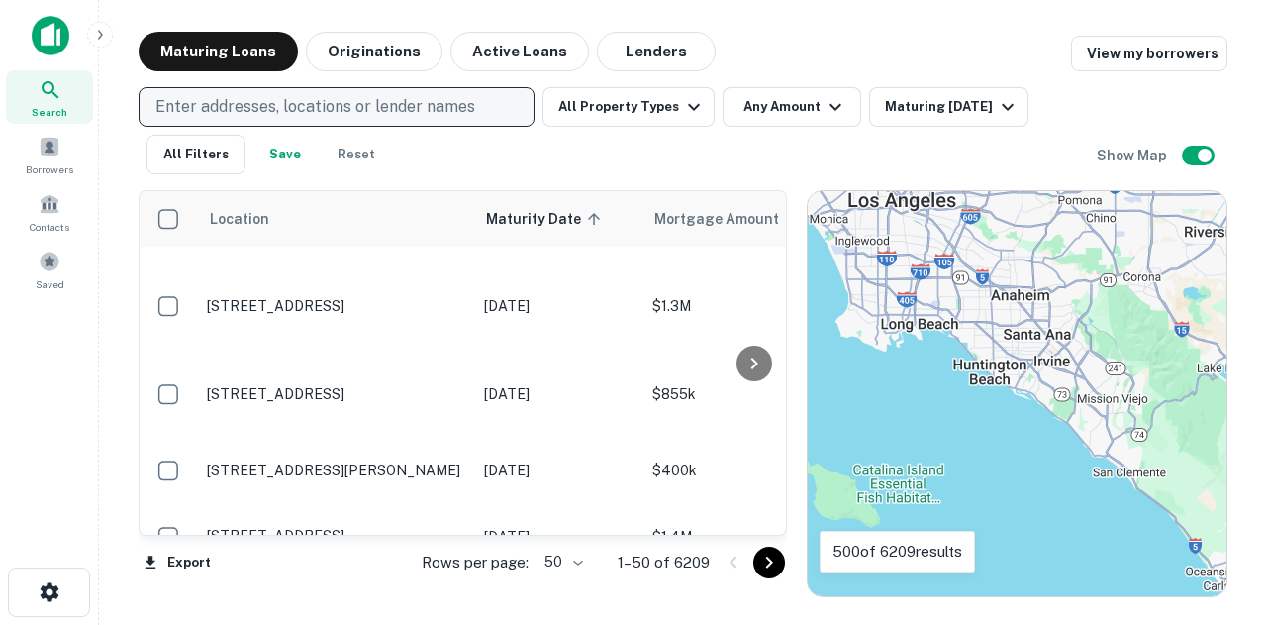
click at [267, 105] on p "Enter addresses, locations or lender names" at bounding box center [315, 107] width 320 height 24
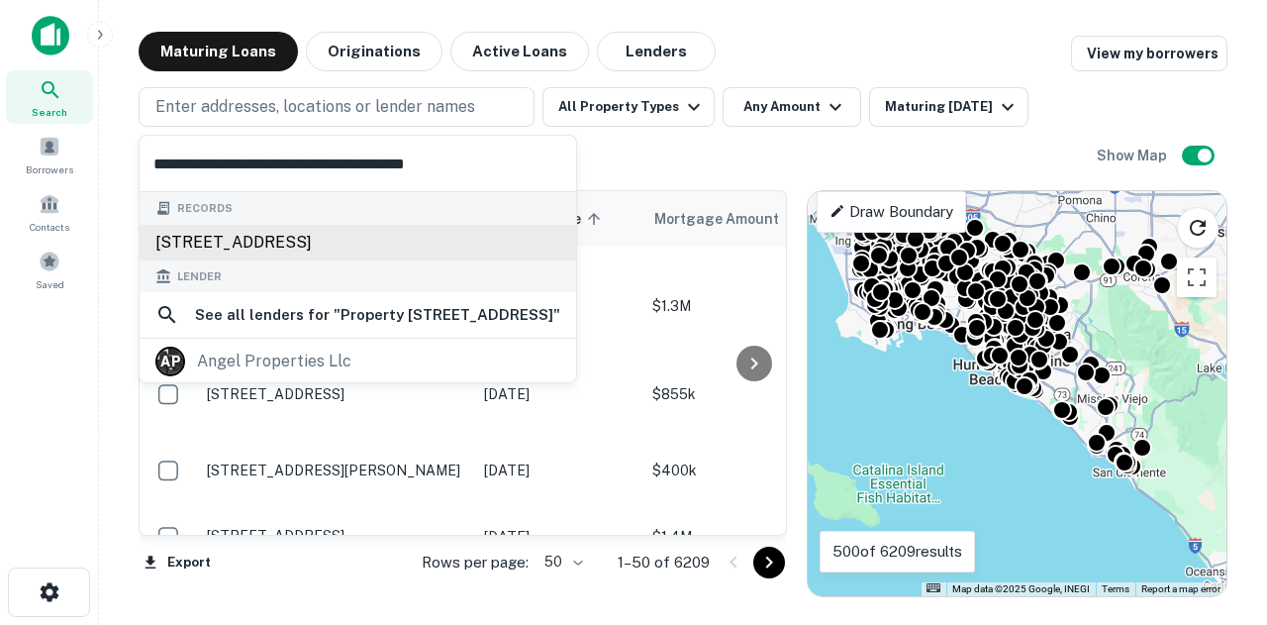
click at [267, 244] on div "[STREET_ADDRESS]" at bounding box center [358, 243] width 437 height 36
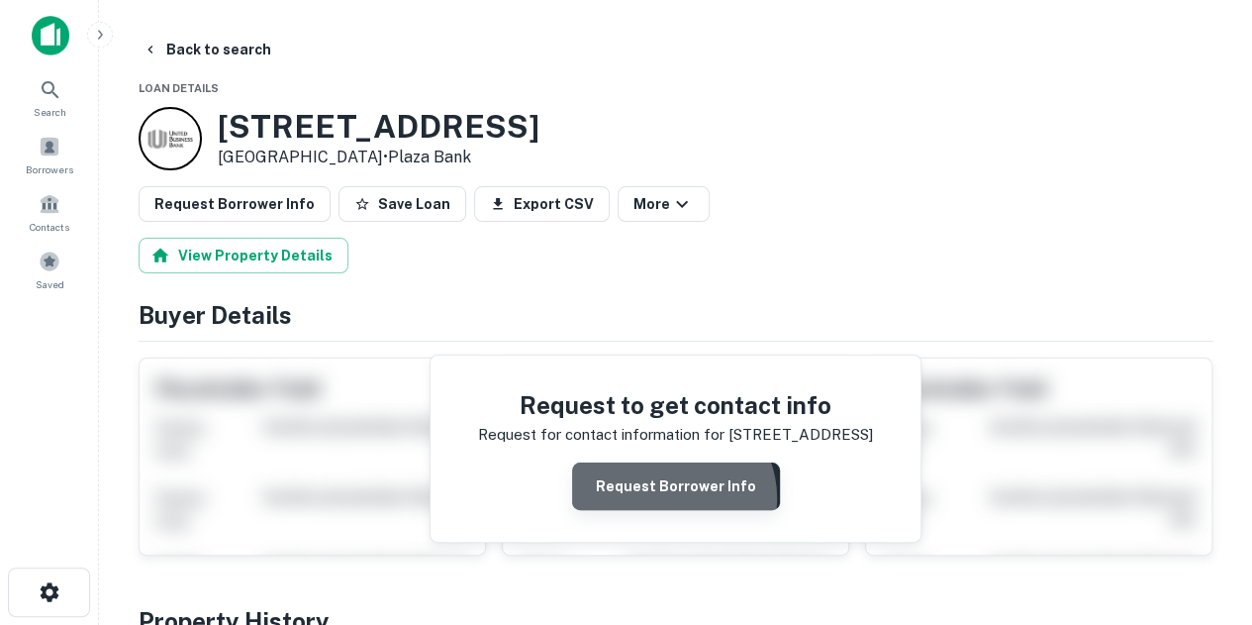
click at [675, 496] on button "Request Borrower Info" at bounding box center [676, 486] width 208 height 48
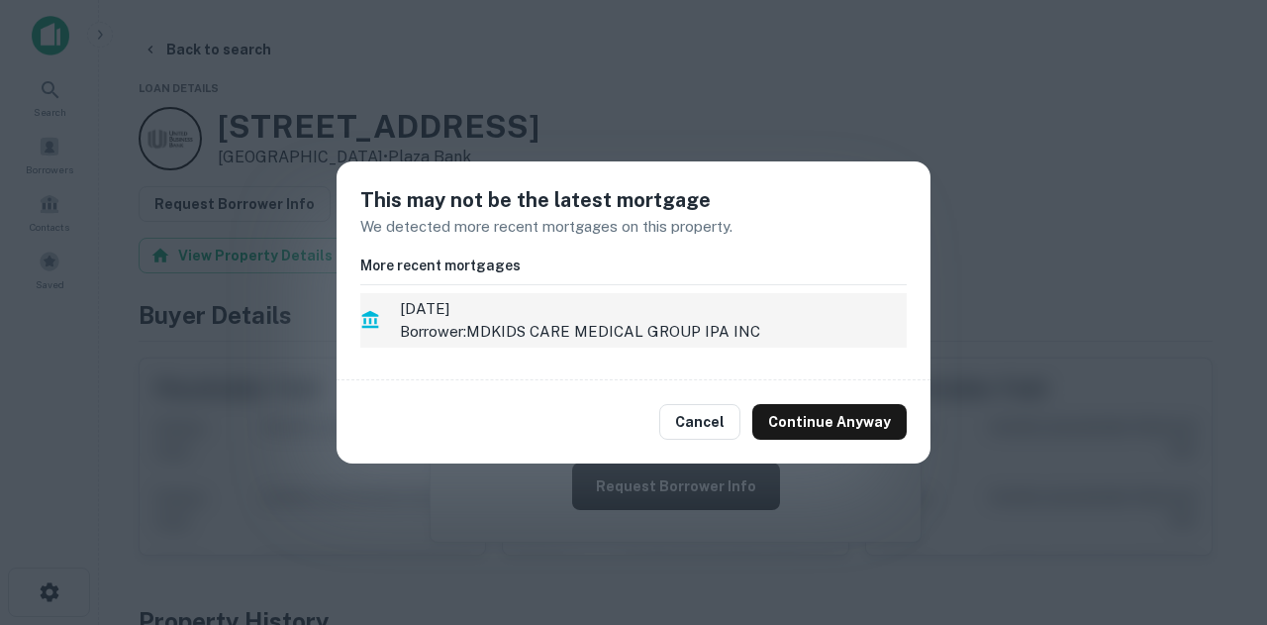
click at [479, 314] on span "[DATE]" at bounding box center [653, 309] width 507 height 24
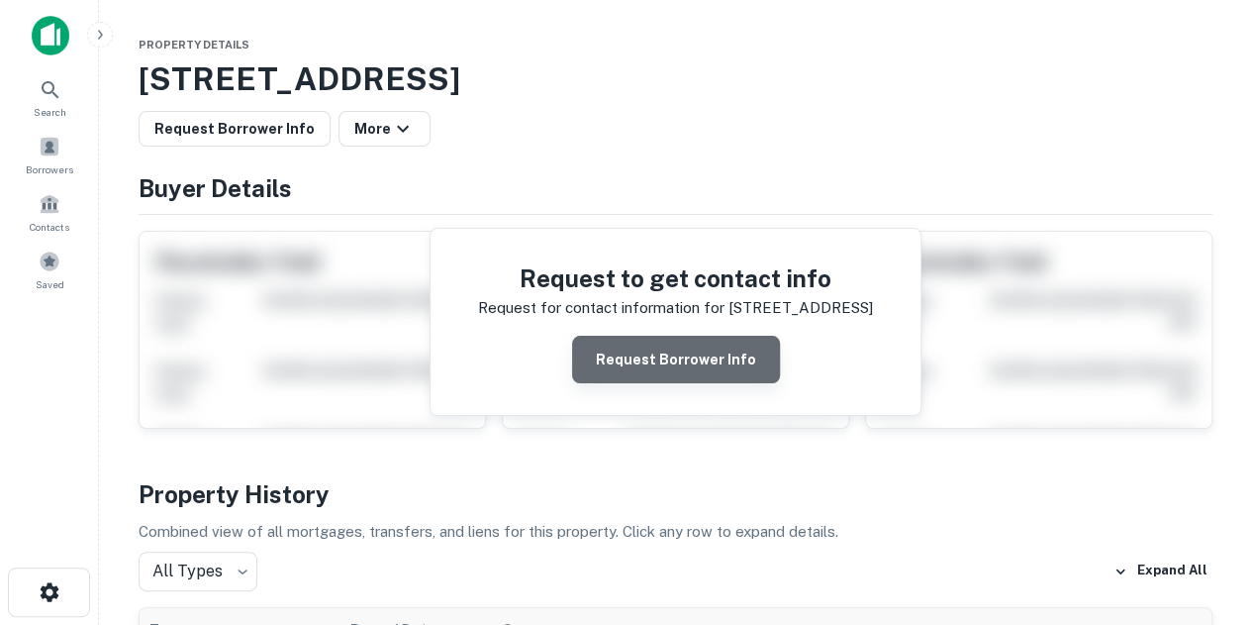
click at [740, 336] on button "Request Borrower Info" at bounding box center [676, 360] width 208 height 48
